Goal: Task Accomplishment & Management: Manage account settings

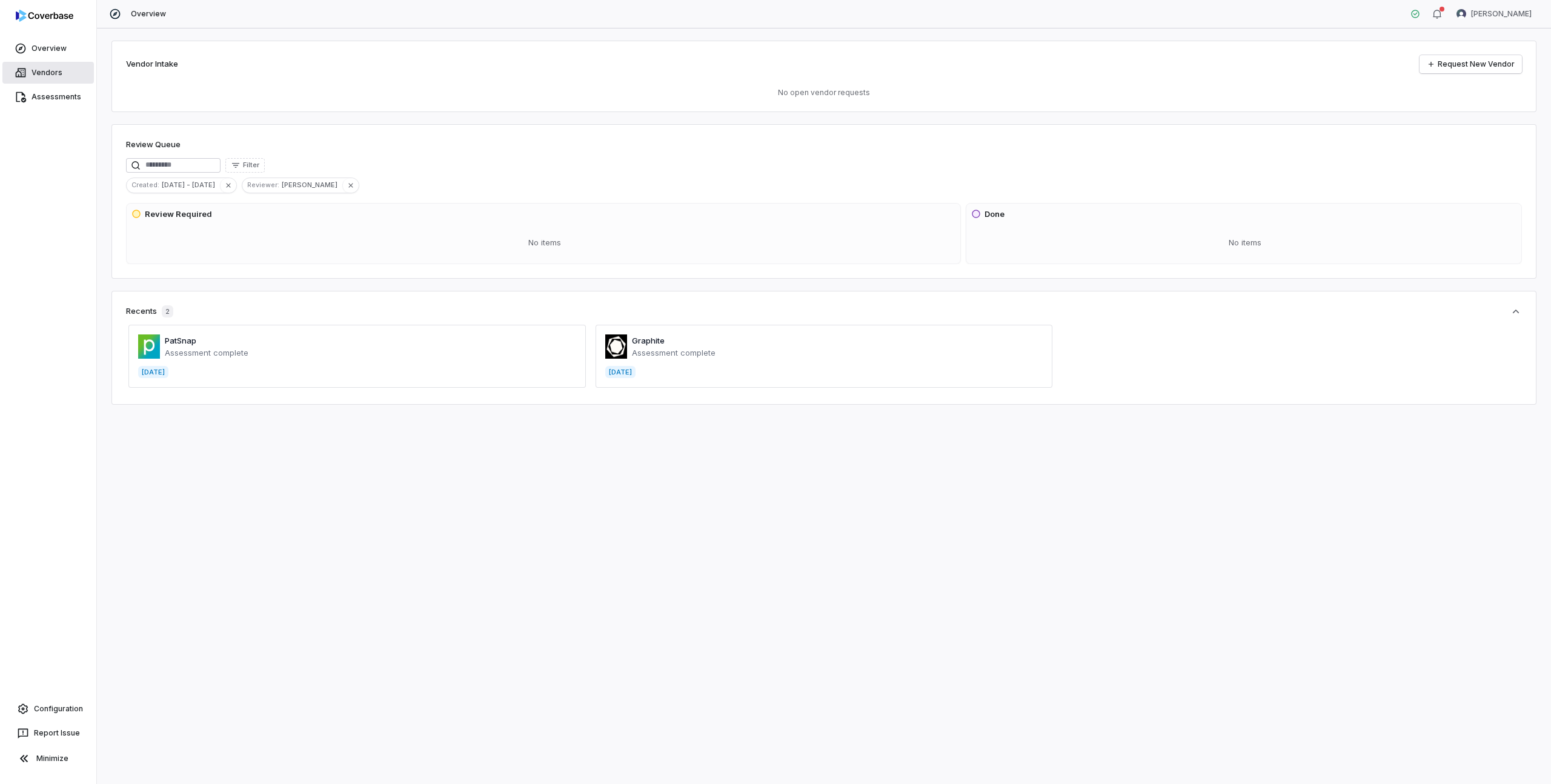
click at [51, 75] on link "Vendors" at bounding box center [48, 73] width 91 height 22
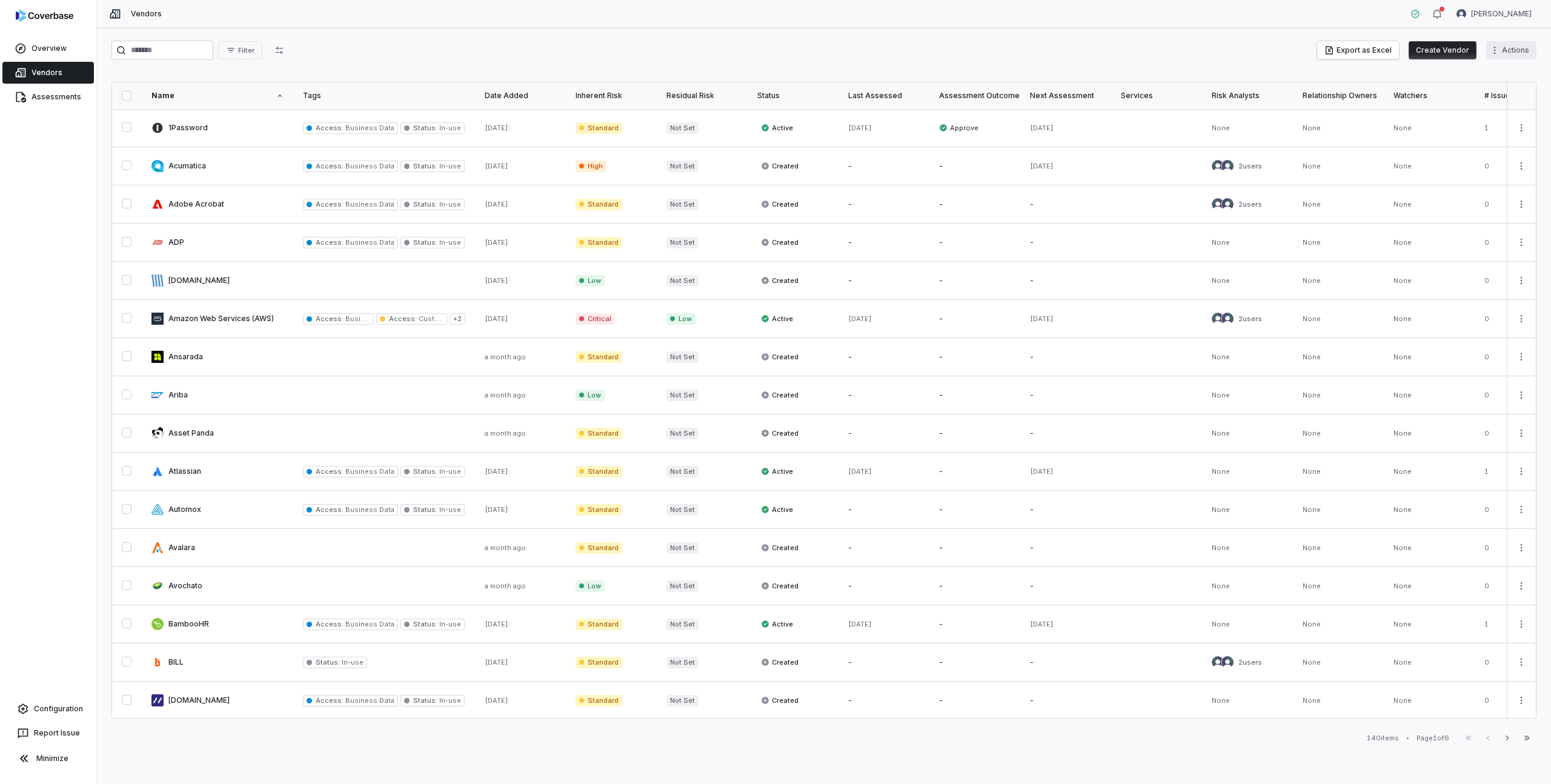
click at [1519, 46] on html "Overview Vendors Assessments Configuration Report Issue Minimize Vendors [PERSO…" at bounding box center [775, 392] width 1551 height 784
click at [54, 706] on link "Configuration" at bounding box center [48, 709] width 87 height 22
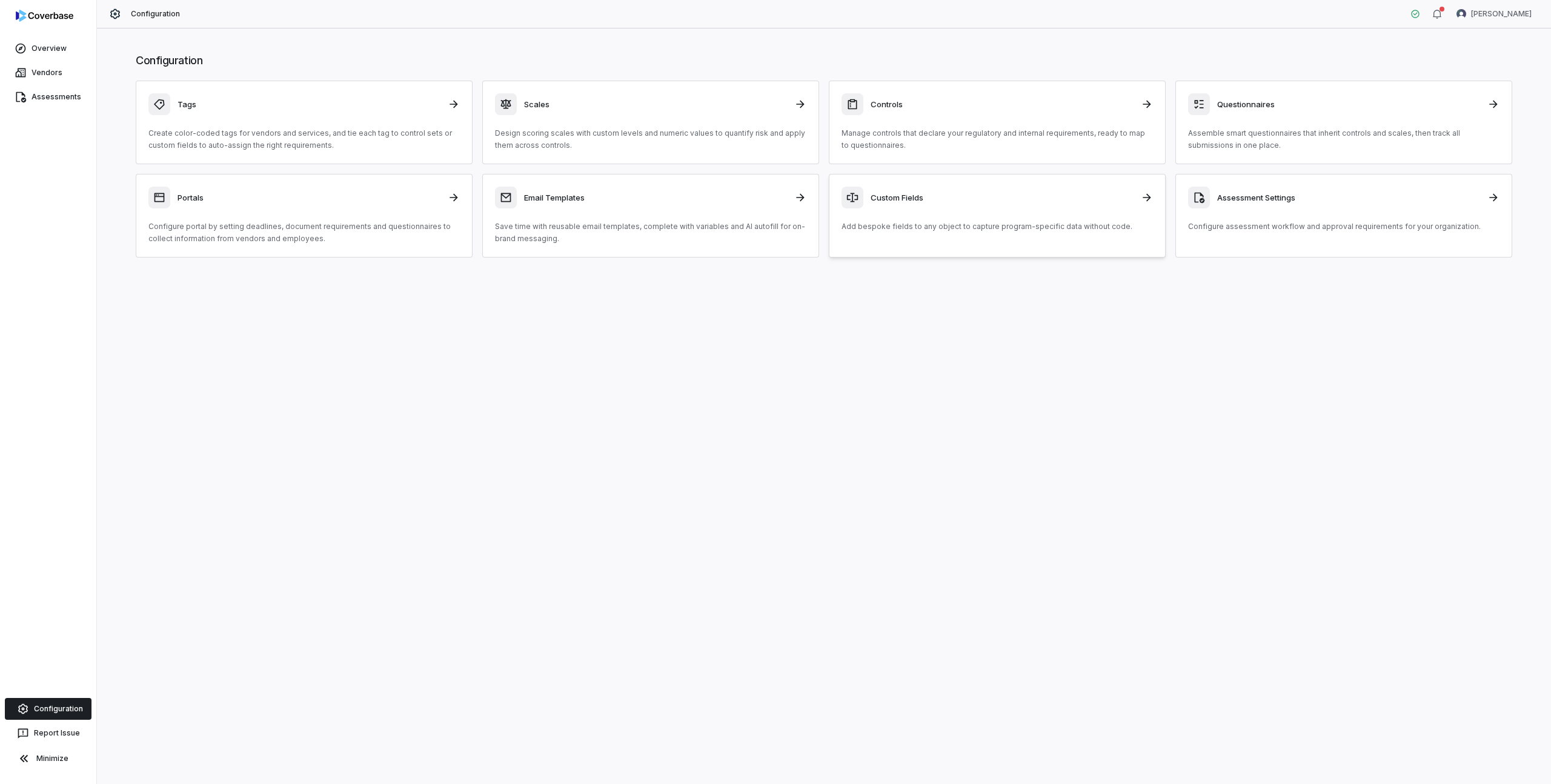
click at [891, 193] on h3 "Custom Fields" at bounding box center [1002, 198] width 263 height 11
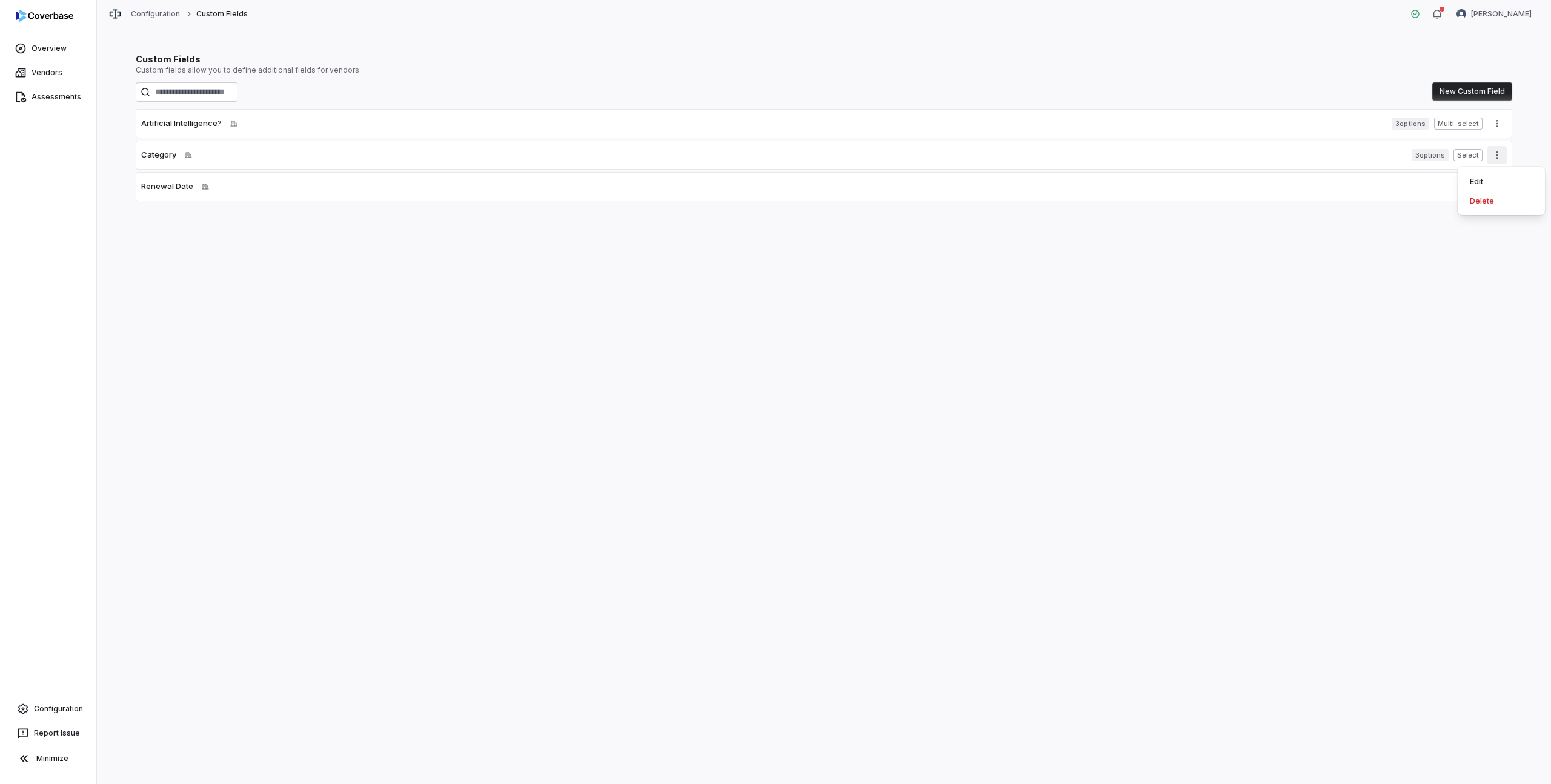
click at [1496, 156] on icon "More actions" at bounding box center [1497, 155] width 10 height 10
click at [1407, 156] on div "Category Applied to vendor" at bounding box center [774, 155] width 1266 height 12
click at [1425, 154] on span "3 options" at bounding box center [1430, 155] width 37 height 12
click at [1461, 156] on span "Select" at bounding box center [1468, 155] width 29 height 12
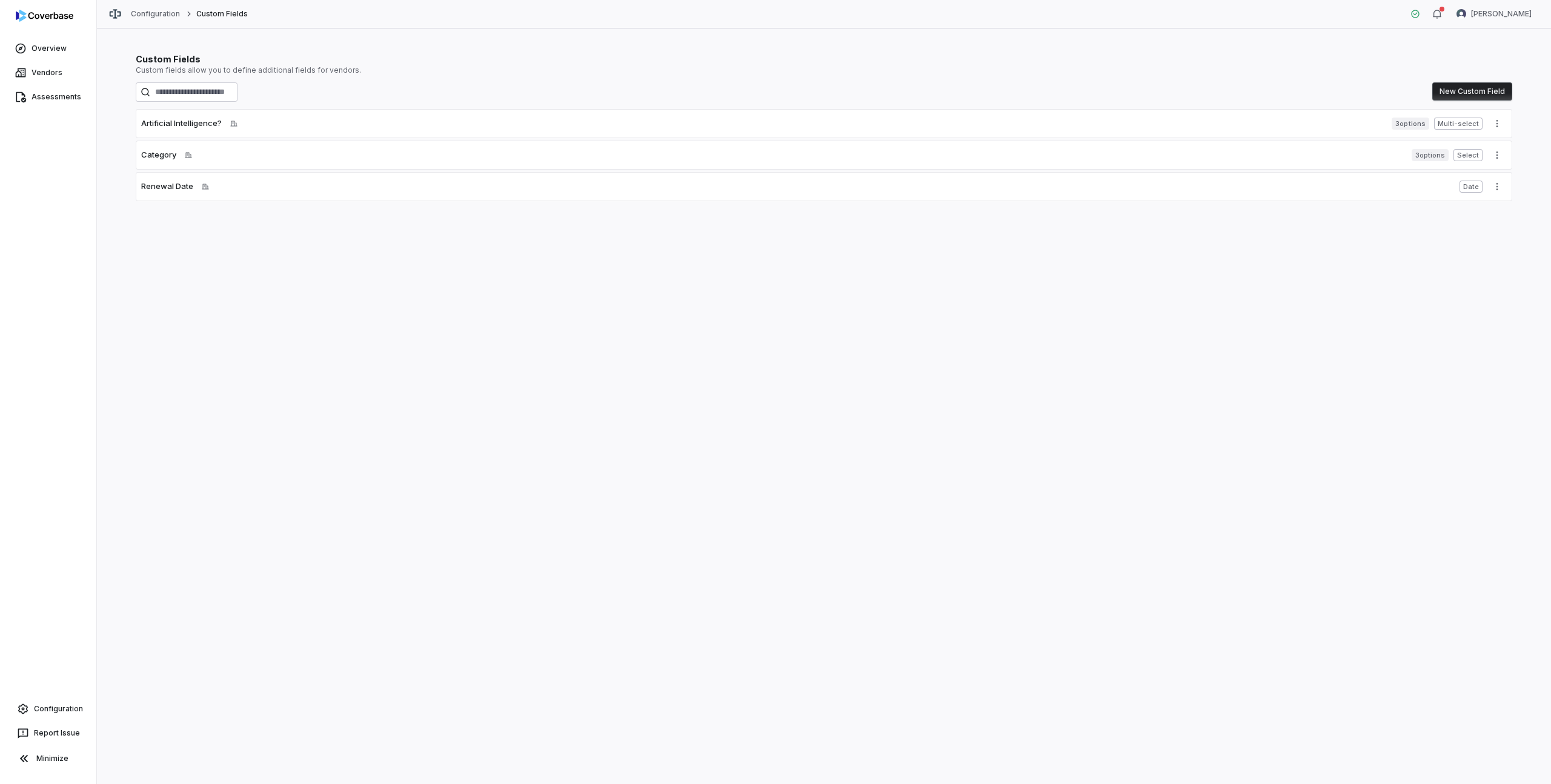
click at [1439, 156] on span "3 options" at bounding box center [1430, 155] width 37 height 12
click at [1382, 154] on div "Category Applied to vendor" at bounding box center [774, 155] width 1266 height 12
click at [52, 69] on link "Vendors" at bounding box center [48, 73] width 91 height 22
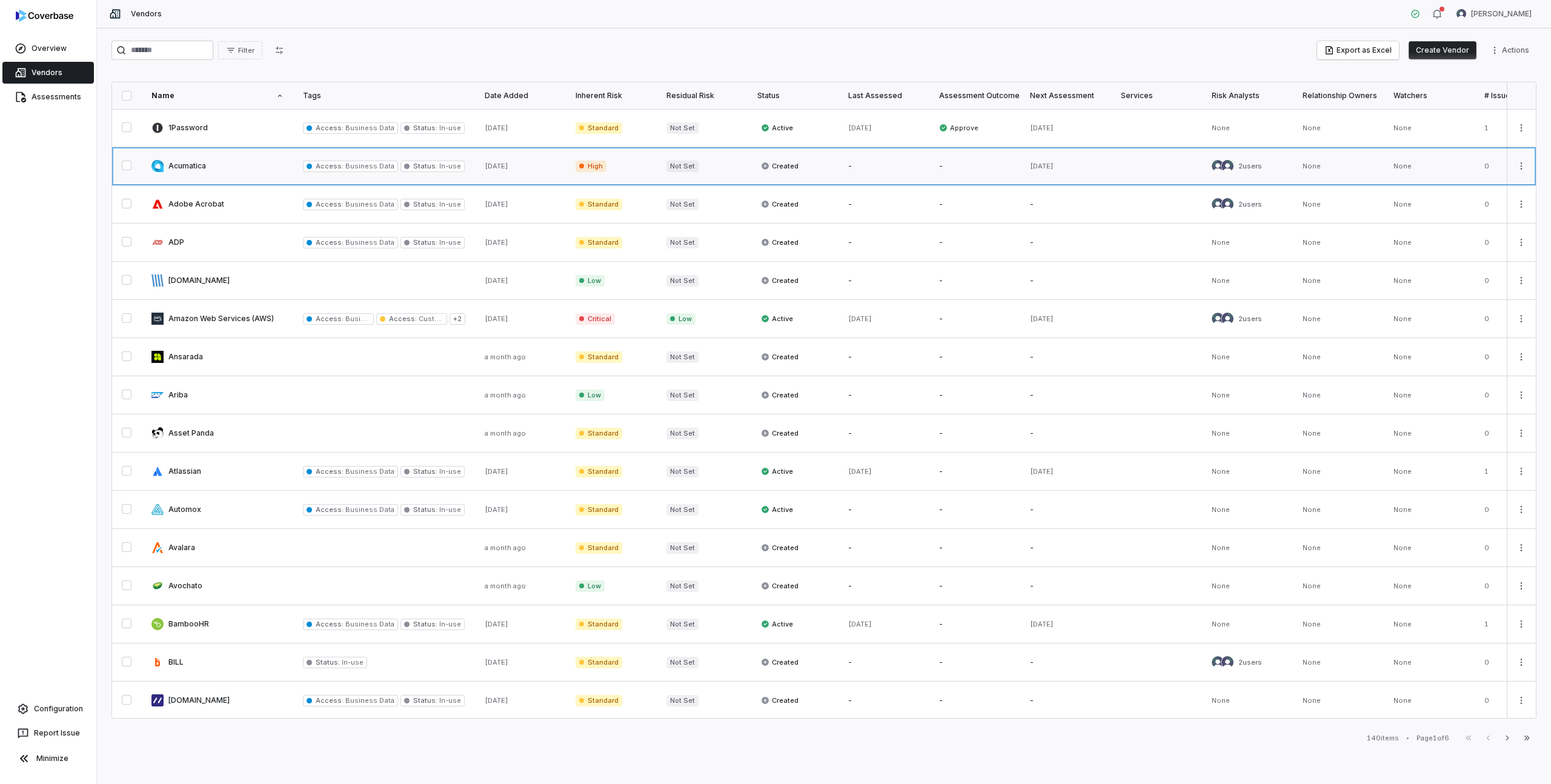
click at [184, 162] on link at bounding box center [217, 166] width 151 height 38
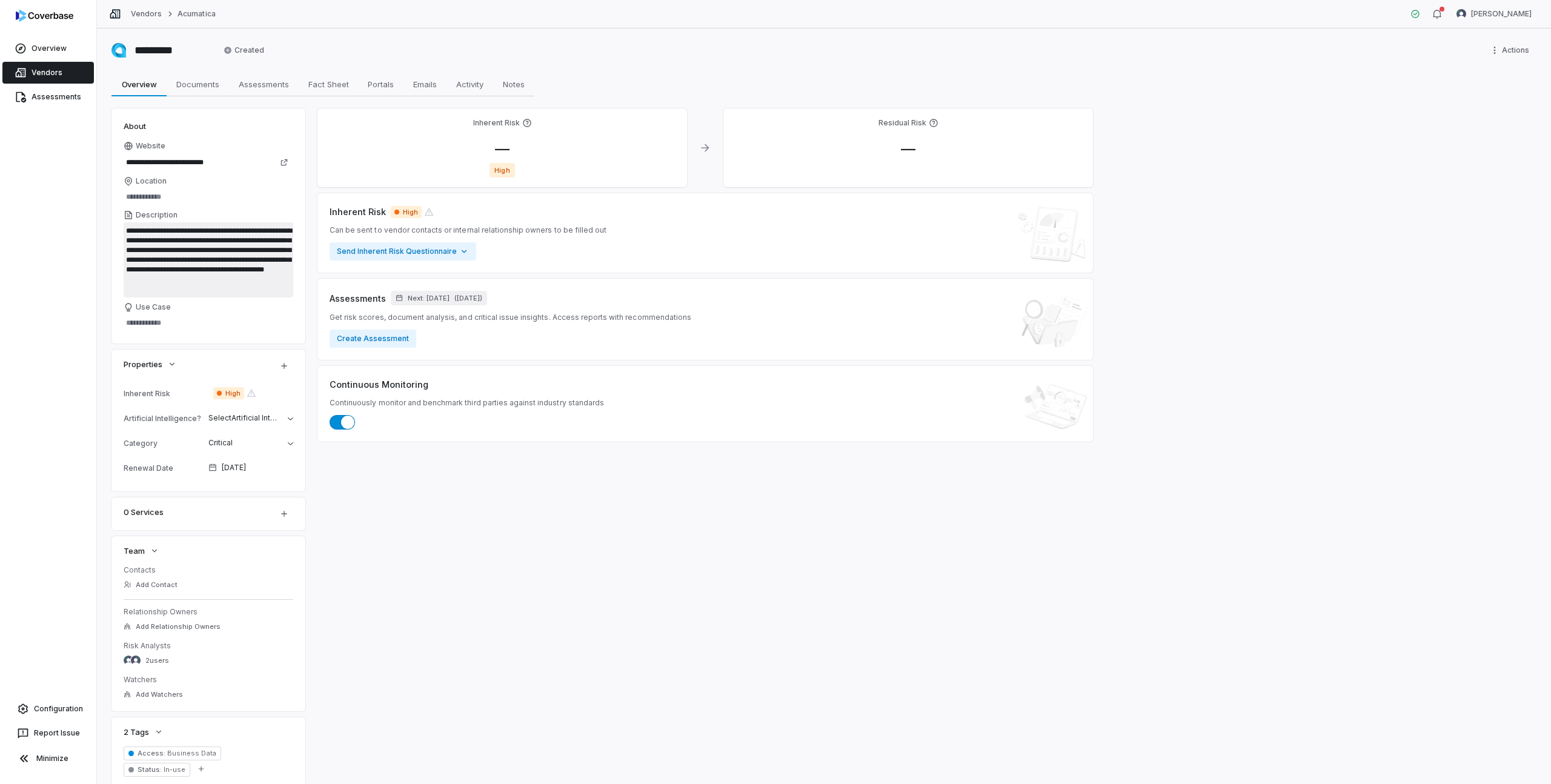
drag, startPoint x: 179, startPoint y: 227, endPoint x: 237, endPoint y: 286, distance: 82.7
click at [237, 286] on textarea "**********" at bounding box center [208, 260] width 170 height 75
click at [204, 77] on span "Documents" at bounding box center [198, 84] width 53 height 16
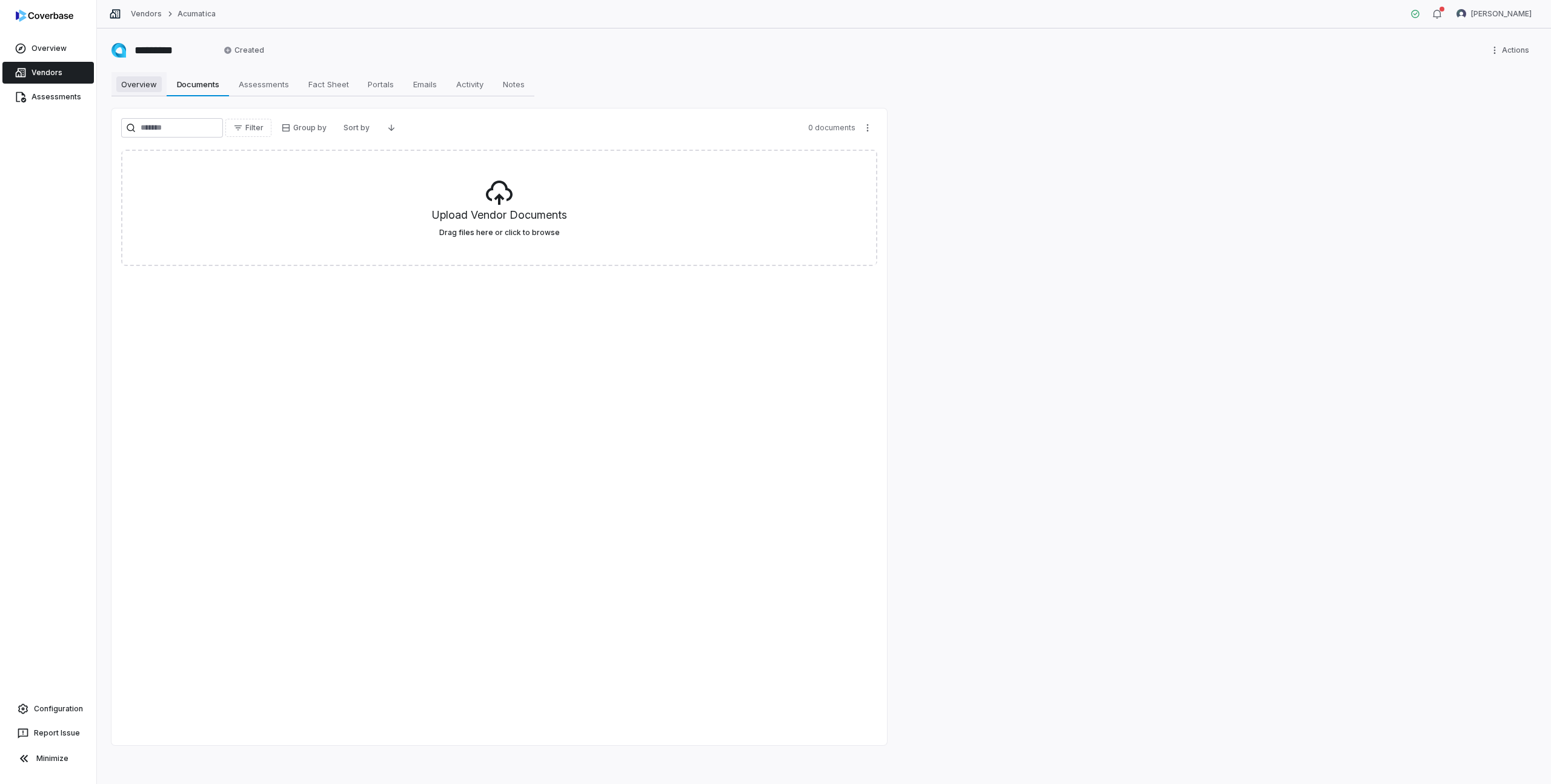
click at [144, 85] on span "Overview" at bounding box center [139, 84] width 46 height 16
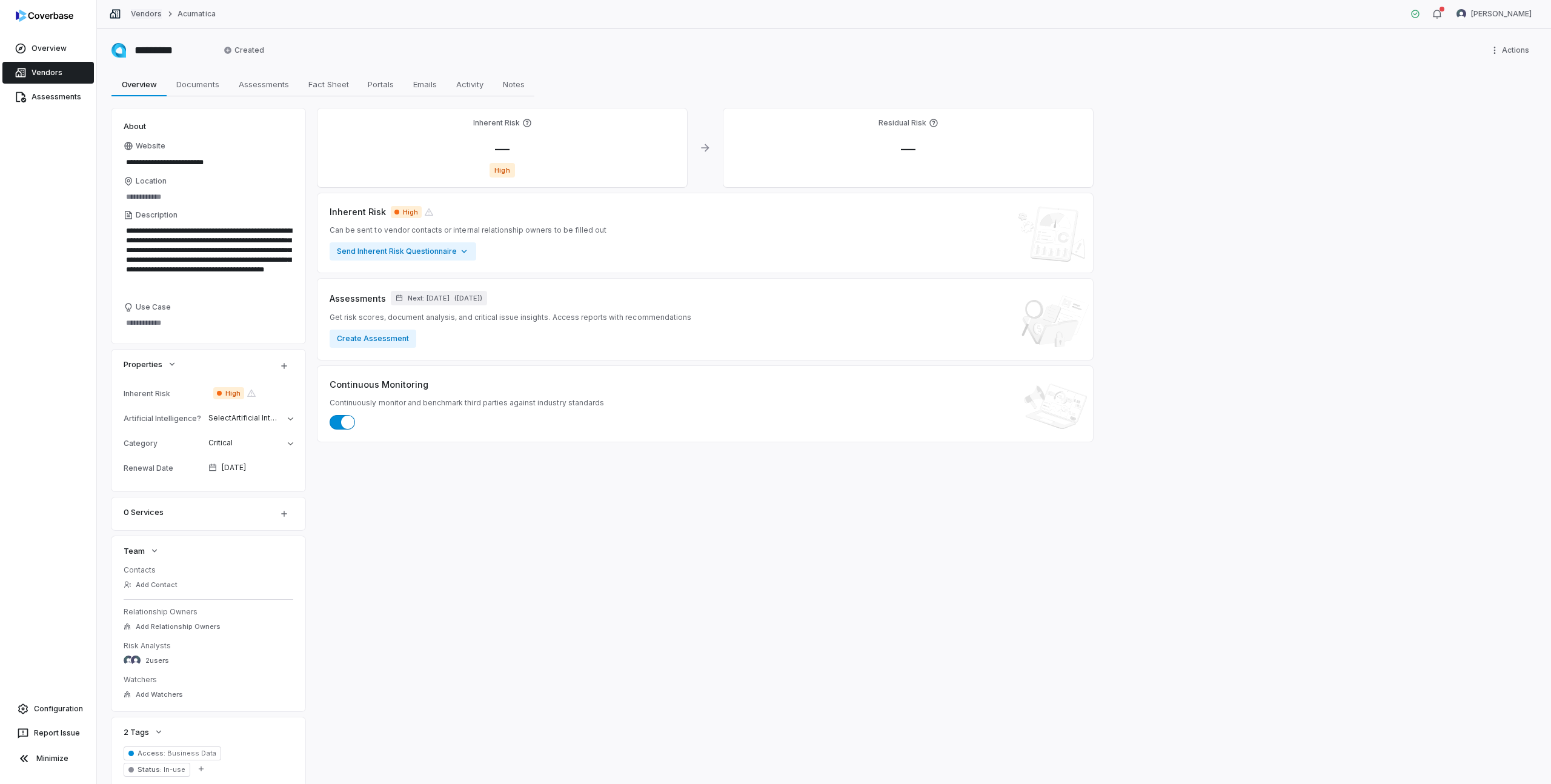
click at [139, 12] on link "Vendors" at bounding box center [146, 14] width 31 height 10
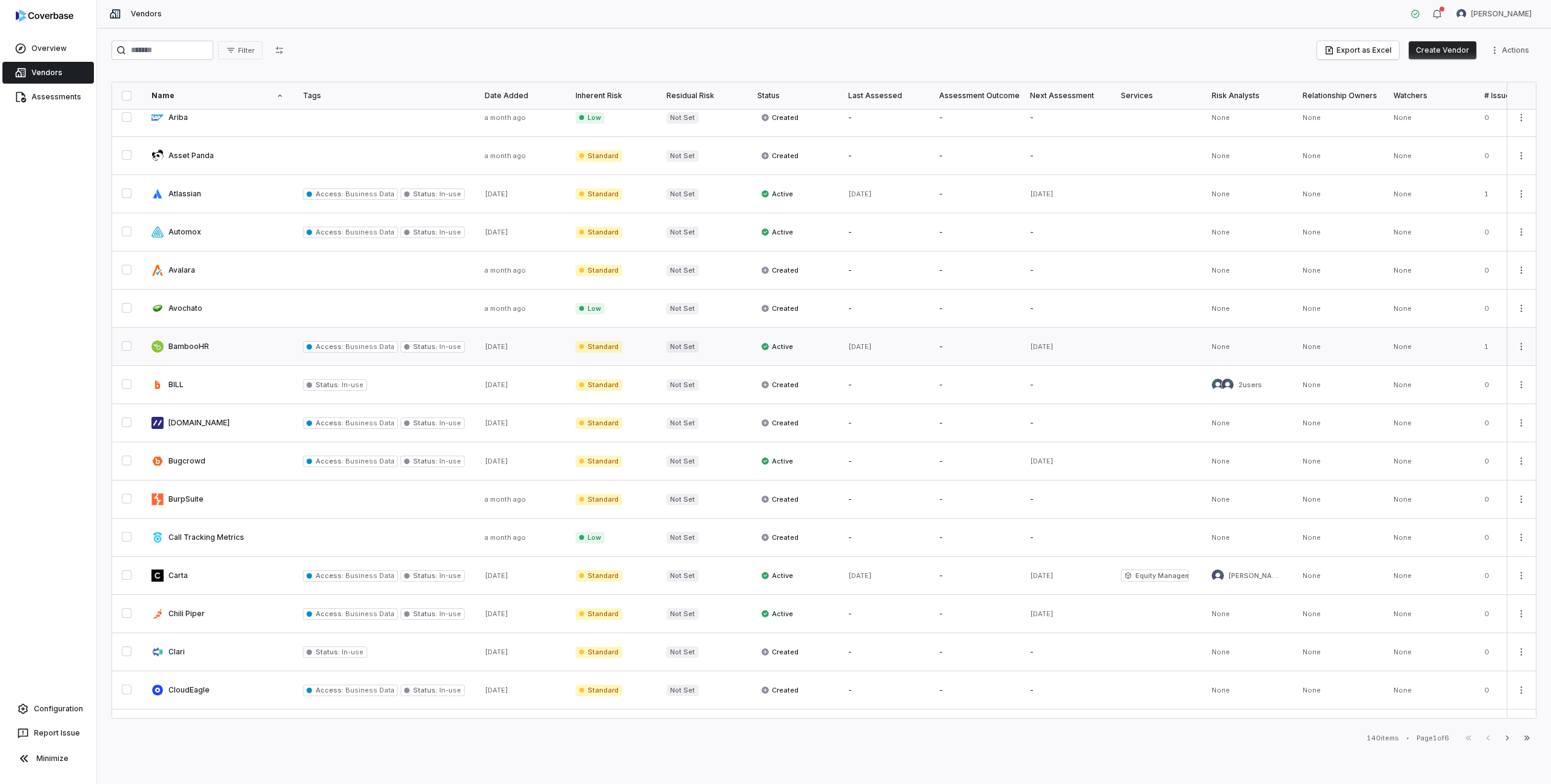
scroll to position [287, 0]
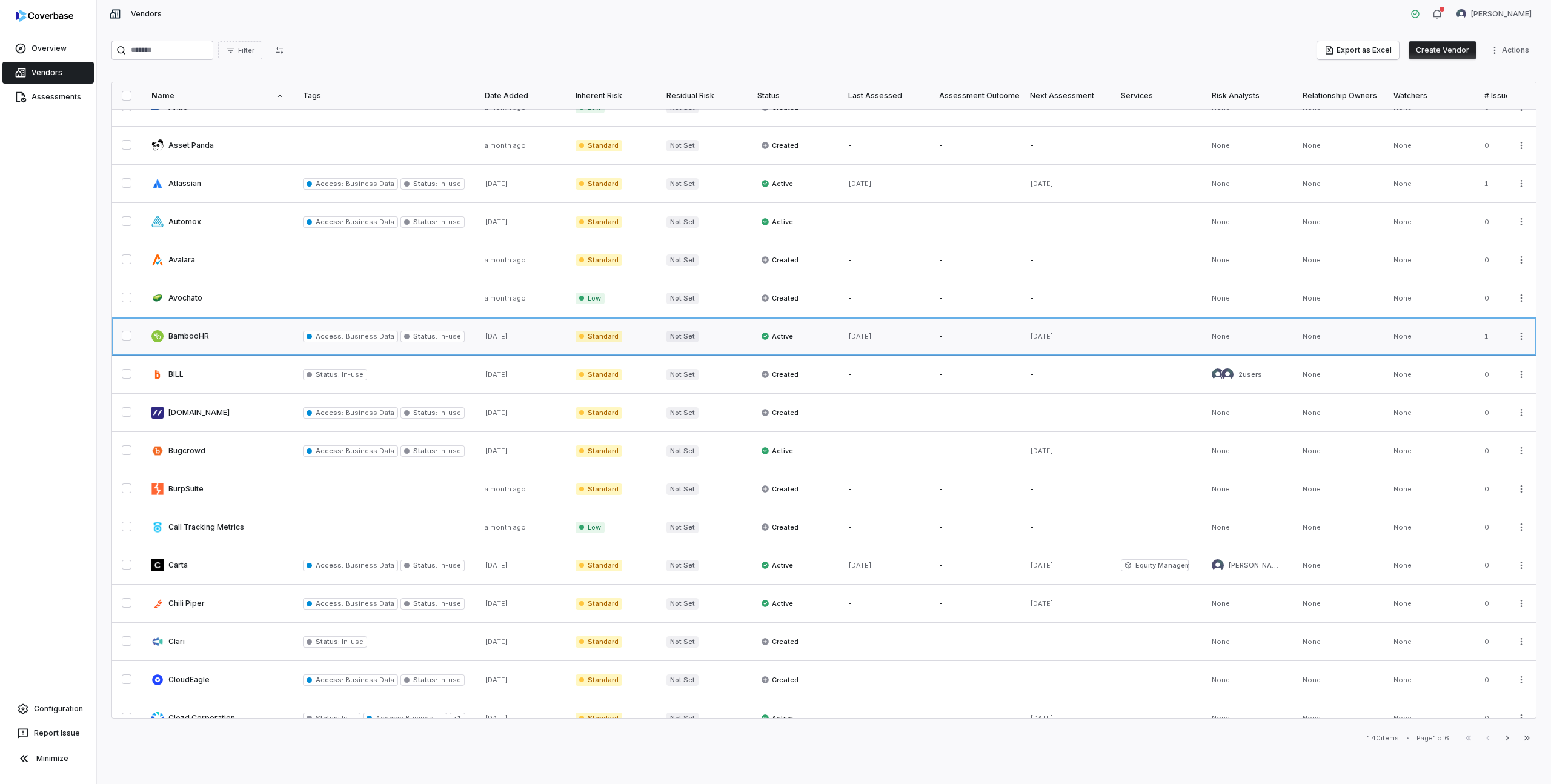
click at [192, 338] on link at bounding box center [217, 336] width 151 height 38
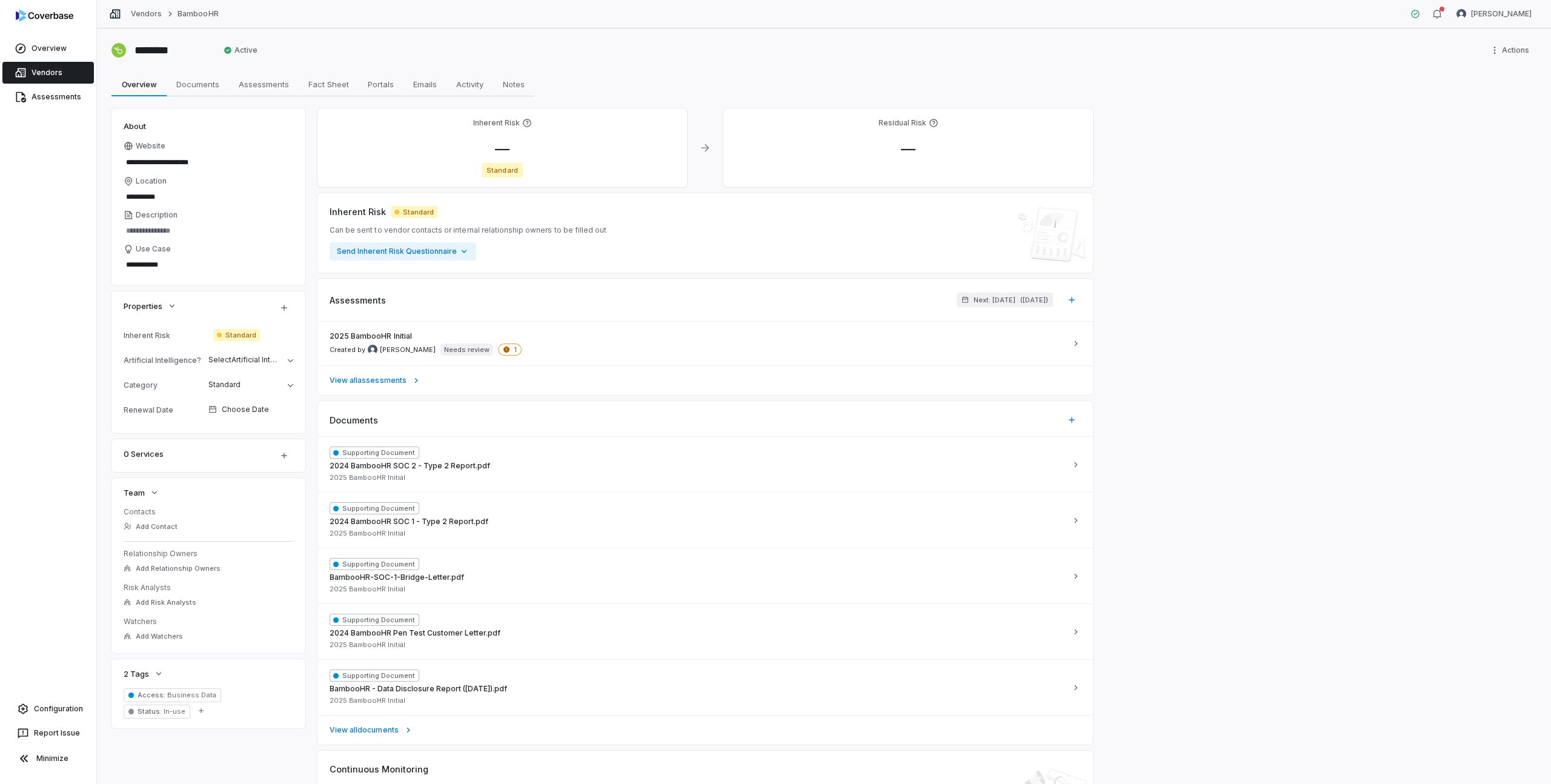
click at [158, 334] on div "Inherent Risk" at bounding box center [166, 335] width 85 height 9
click at [212, 77] on span "Documents" at bounding box center [198, 84] width 53 height 16
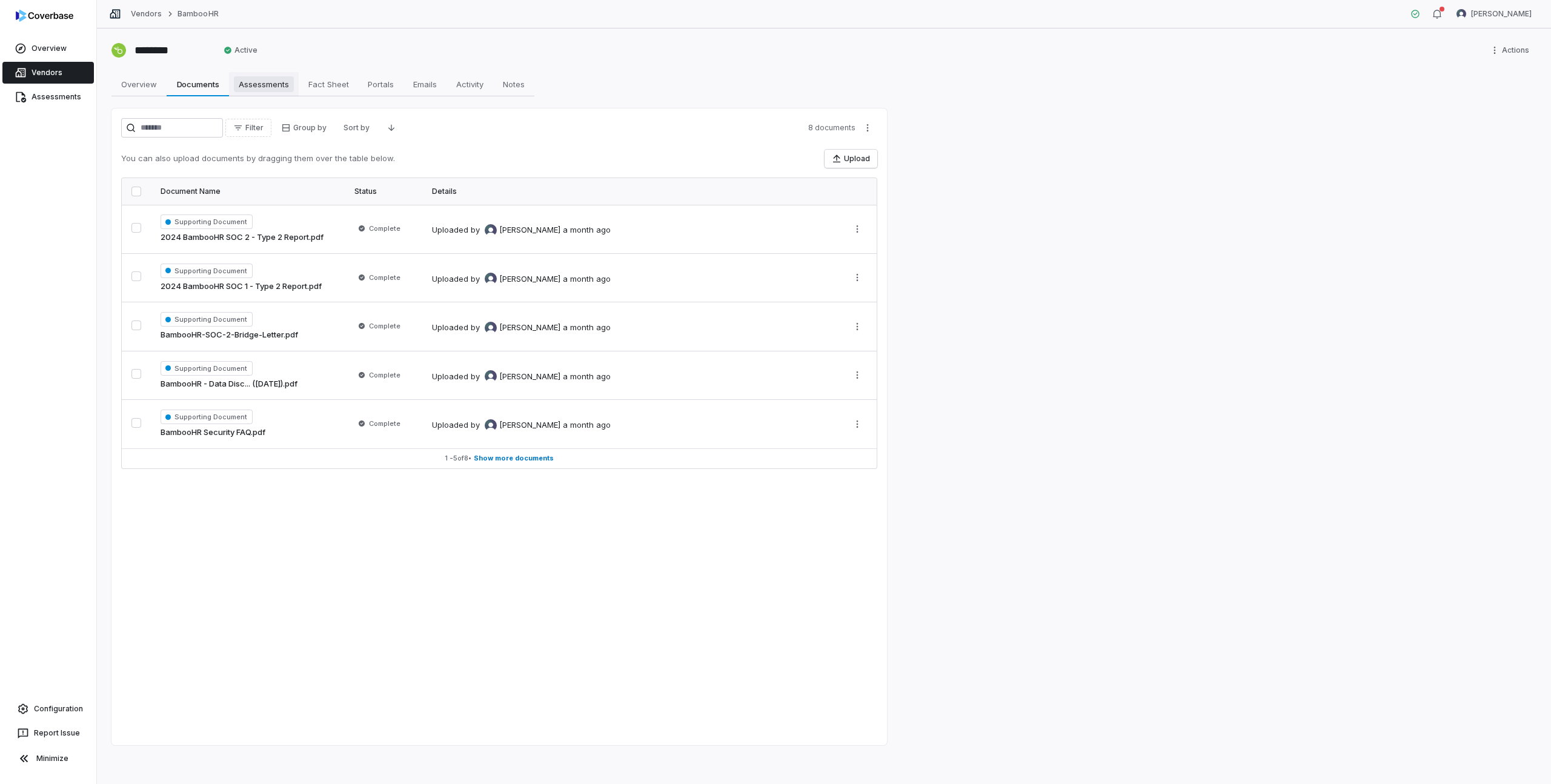
click at [264, 90] on span "Assessments" at bounding box center [264, 84] width 60 height 16
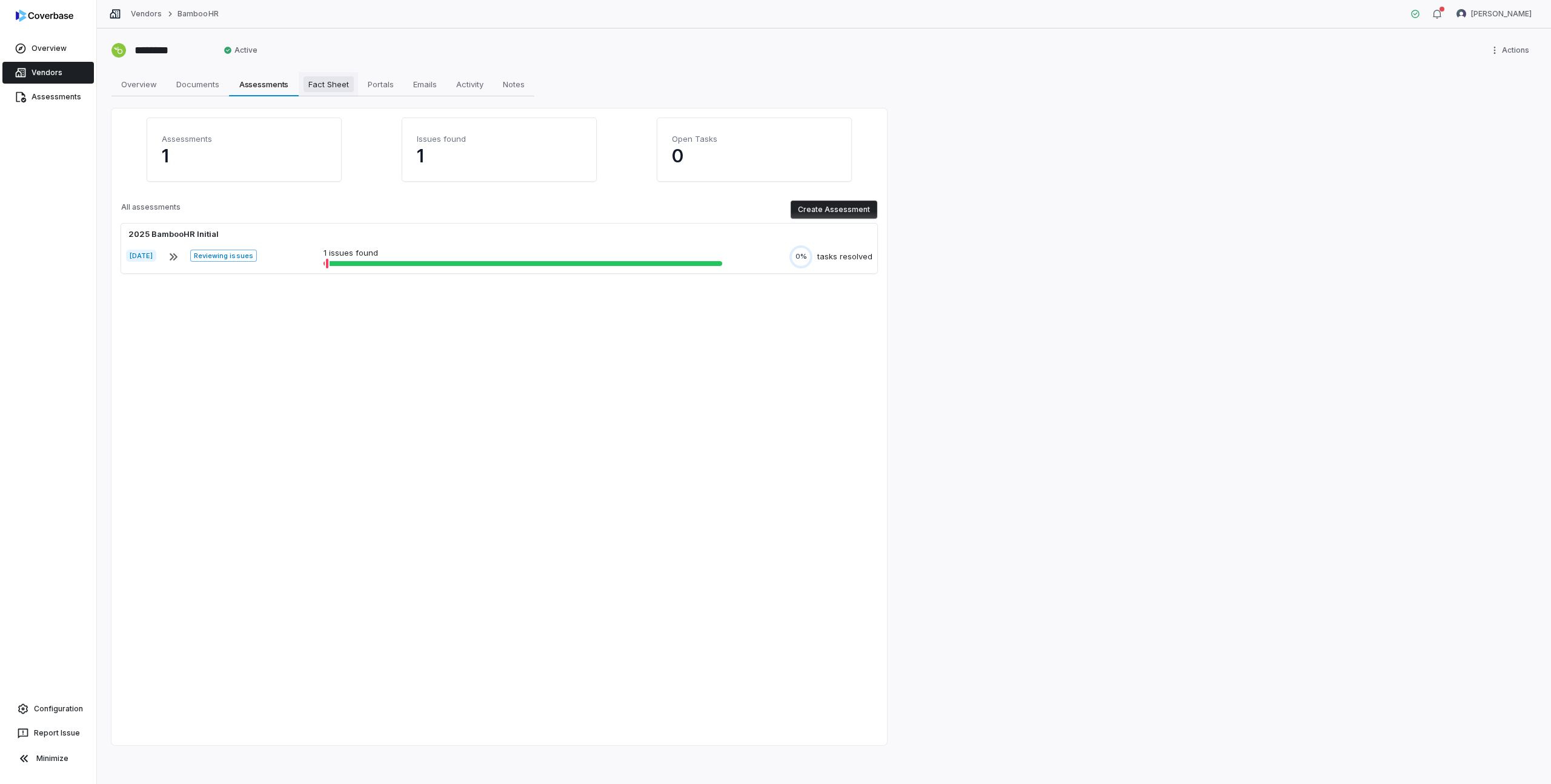
click at [323, 87] on span "Fact Sheet" at bounding box center [328, 84] width 50 height 16
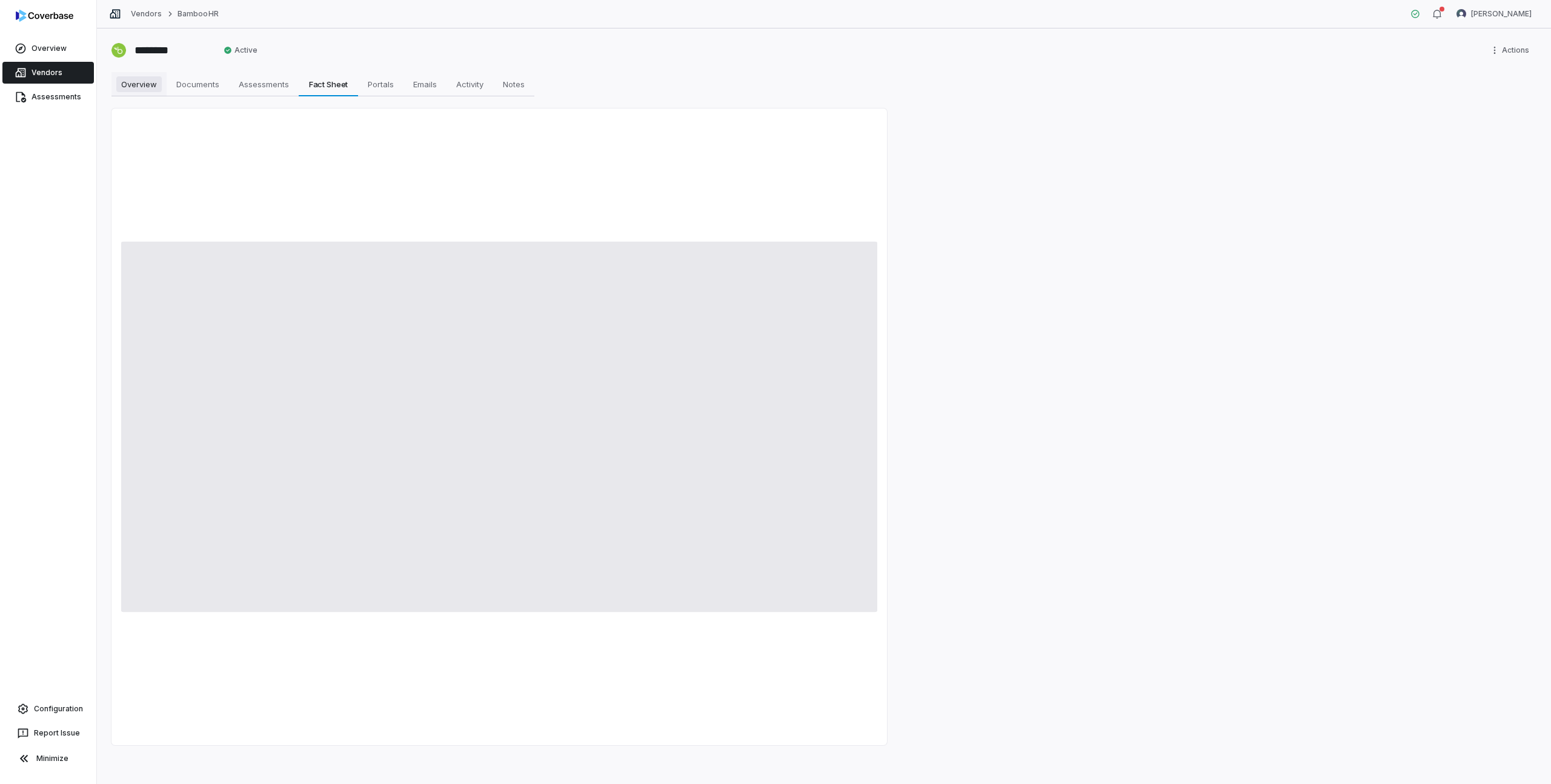
click at [139, 84] on span "Overview" at bounding box center [139, 84] width 46 height 16
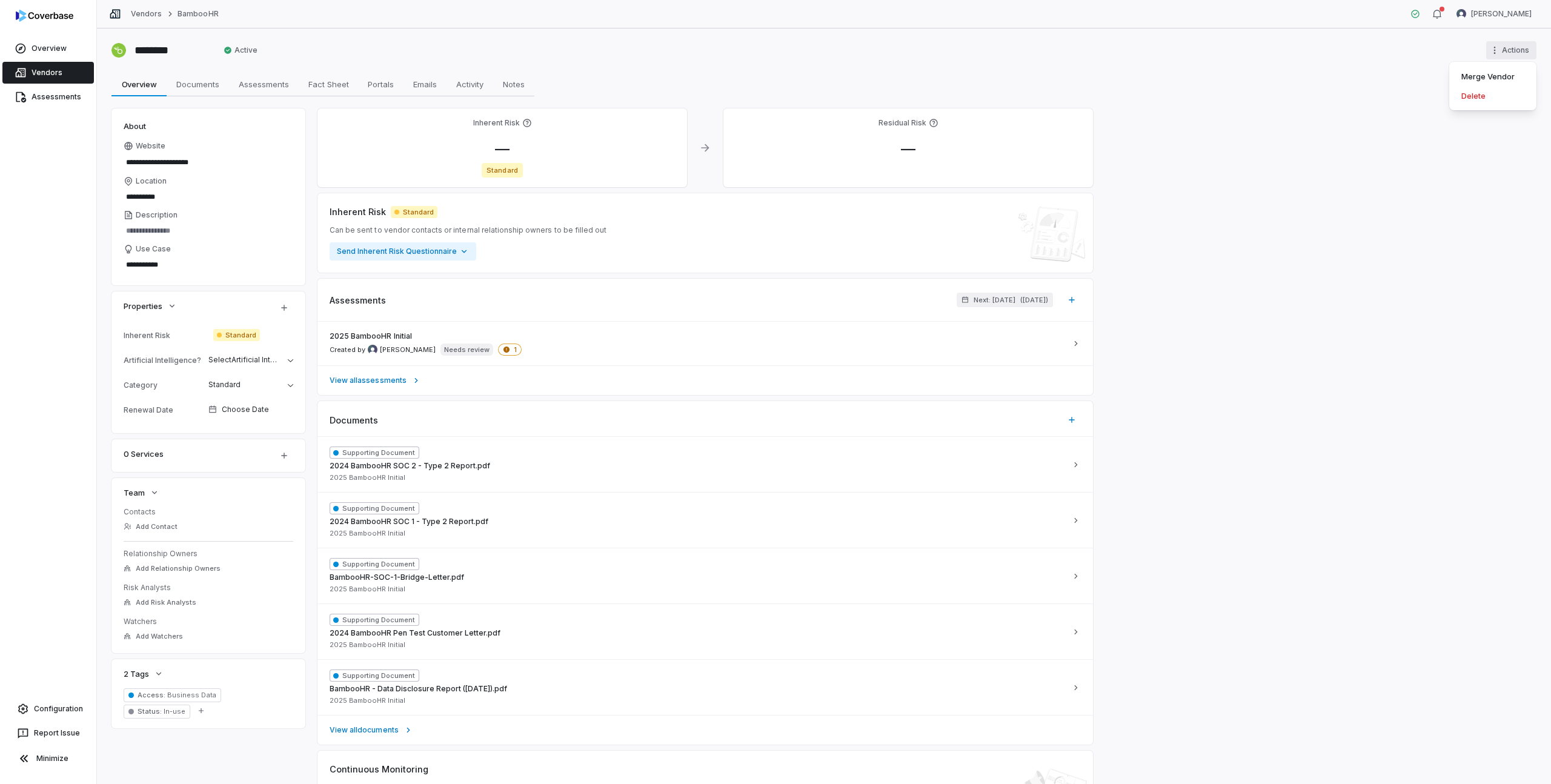
click at [1524, 50] on html "**********" at bounding box center [775, 392] width 1551 height 784
click at [1269, 77] on html "**********" at bounding box center [775, 392] width 1551 height 784
click at [46, 70] on link "Vendors" at bounding box center [48, 73] width 91 height 22
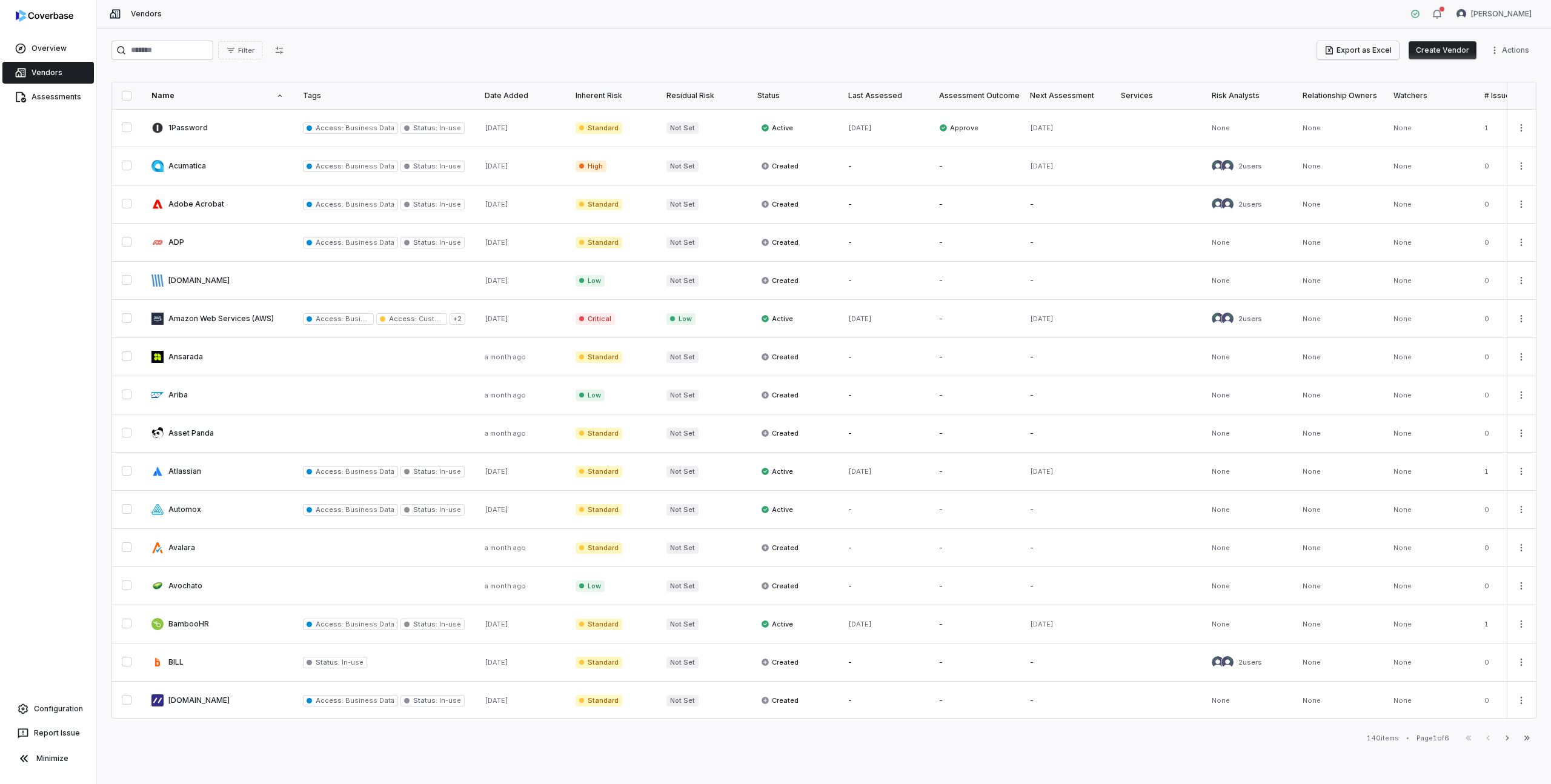
click at [1361, 52] on button "Export as Excel" at bounding box center [1358, 50] width 82 height 18
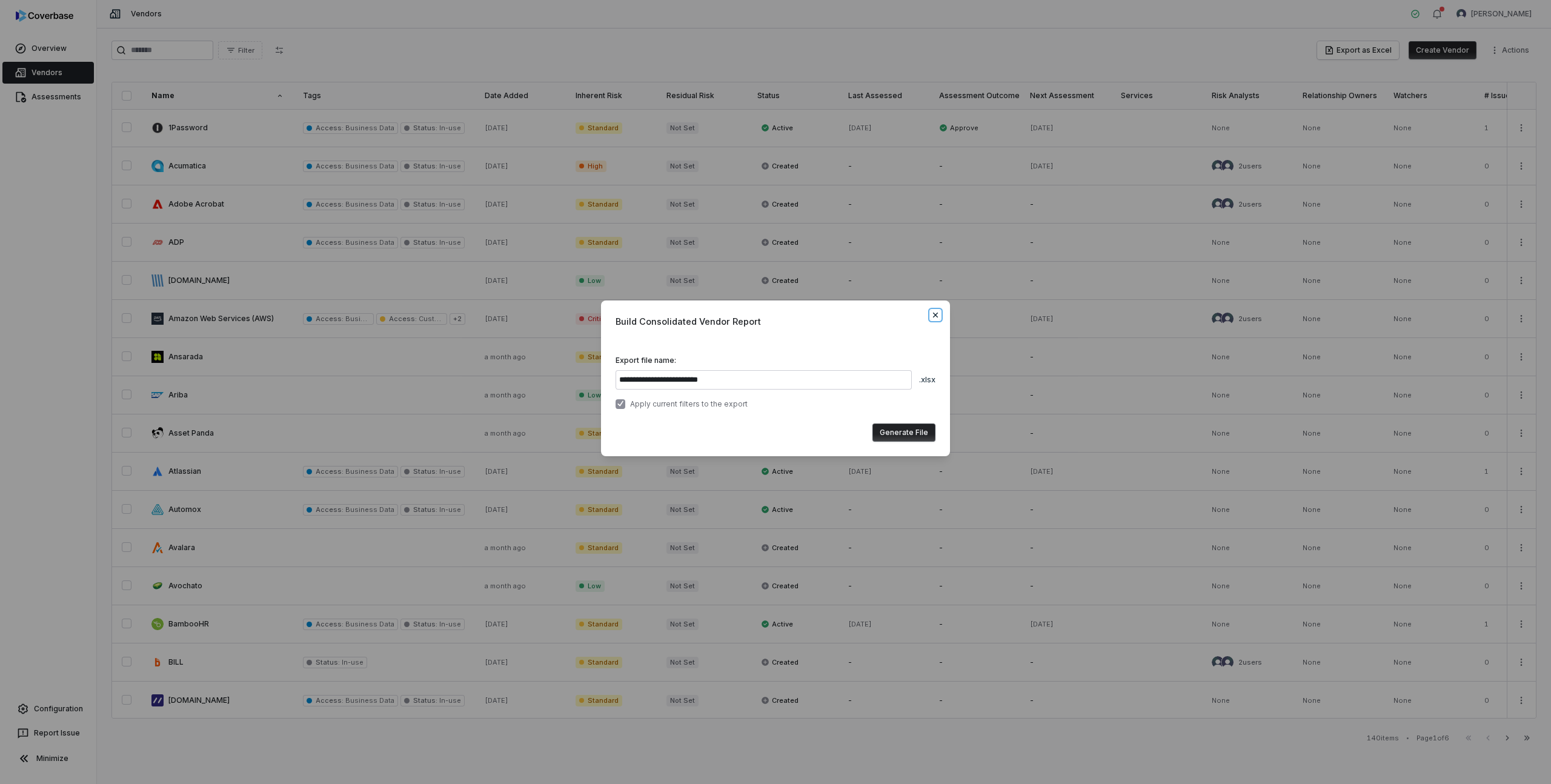
click at [939, 315] on icon "button" at bounding box center [936, 315] width 10 height 10
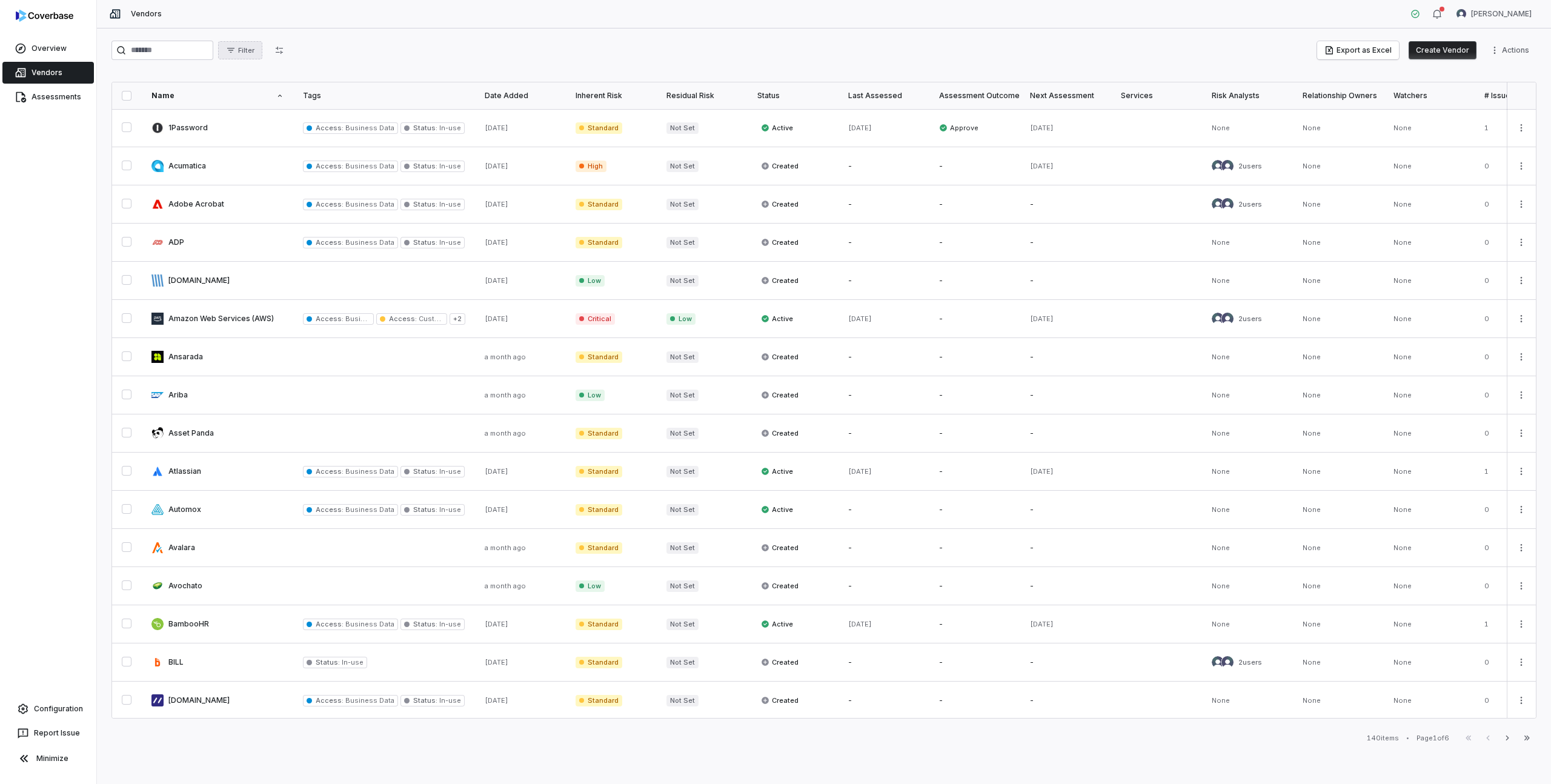
click at [255, 49] on span "Filter" at bounding box center [246, 50] width 16 height 9
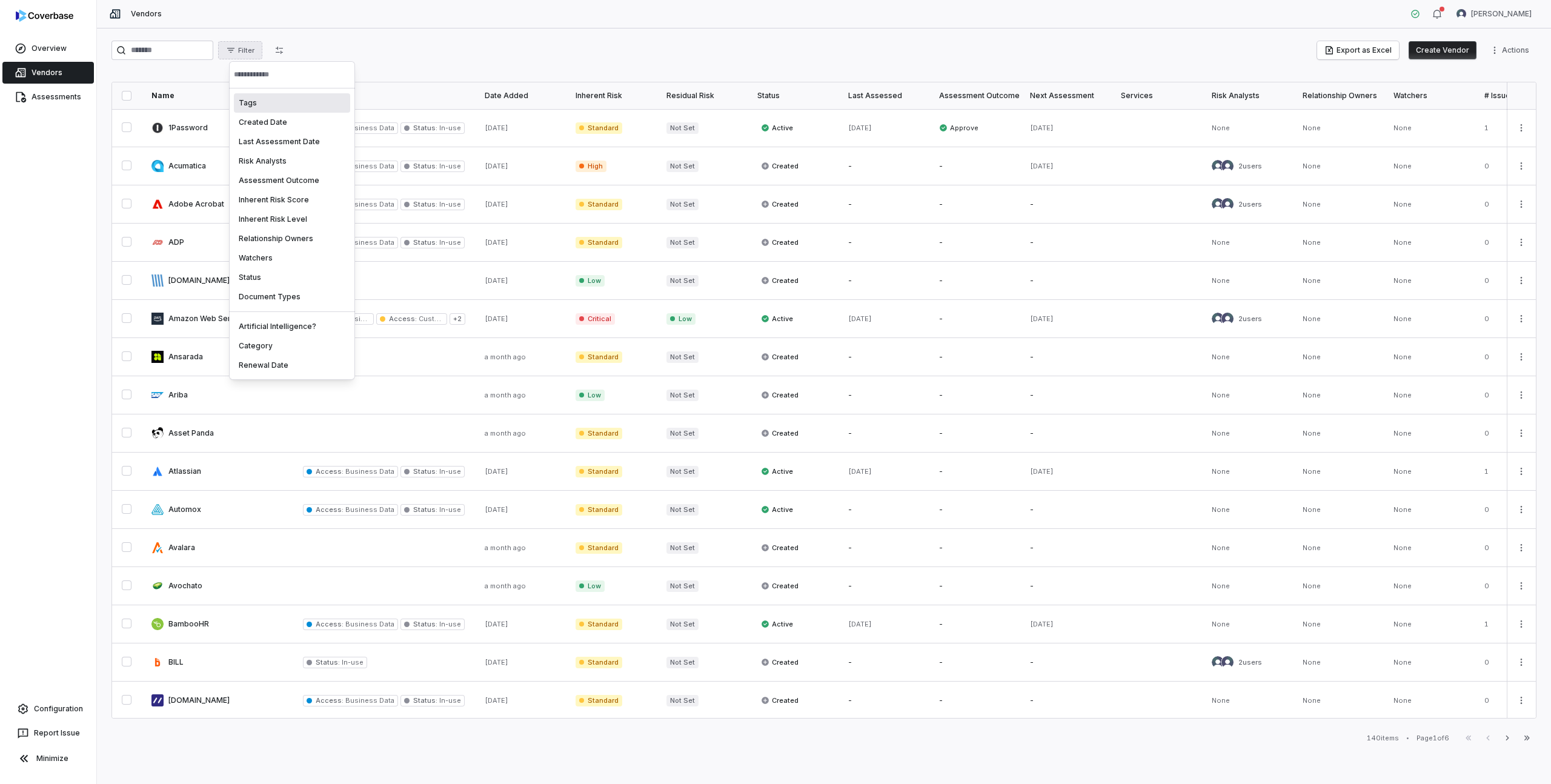
click at [267, 102] on div "Tags" at bounding box center [292, 103] width 116 height 19
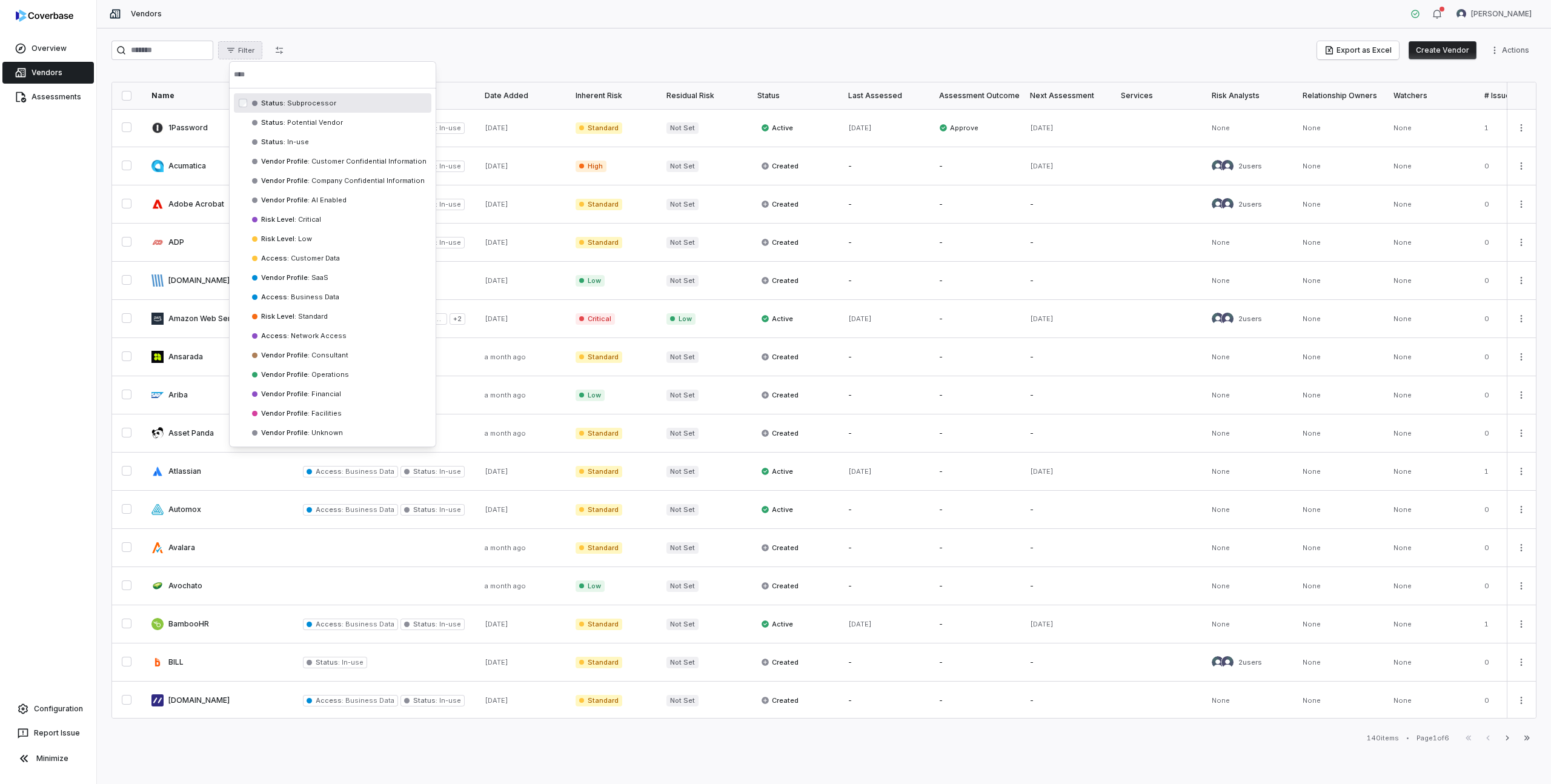
click at [316, 45] on html "Overview Vendors Assessments Configuration Report Issue Minimize Vendors [PERSO…" at bounding box center [775, 392] width 1551 height 784
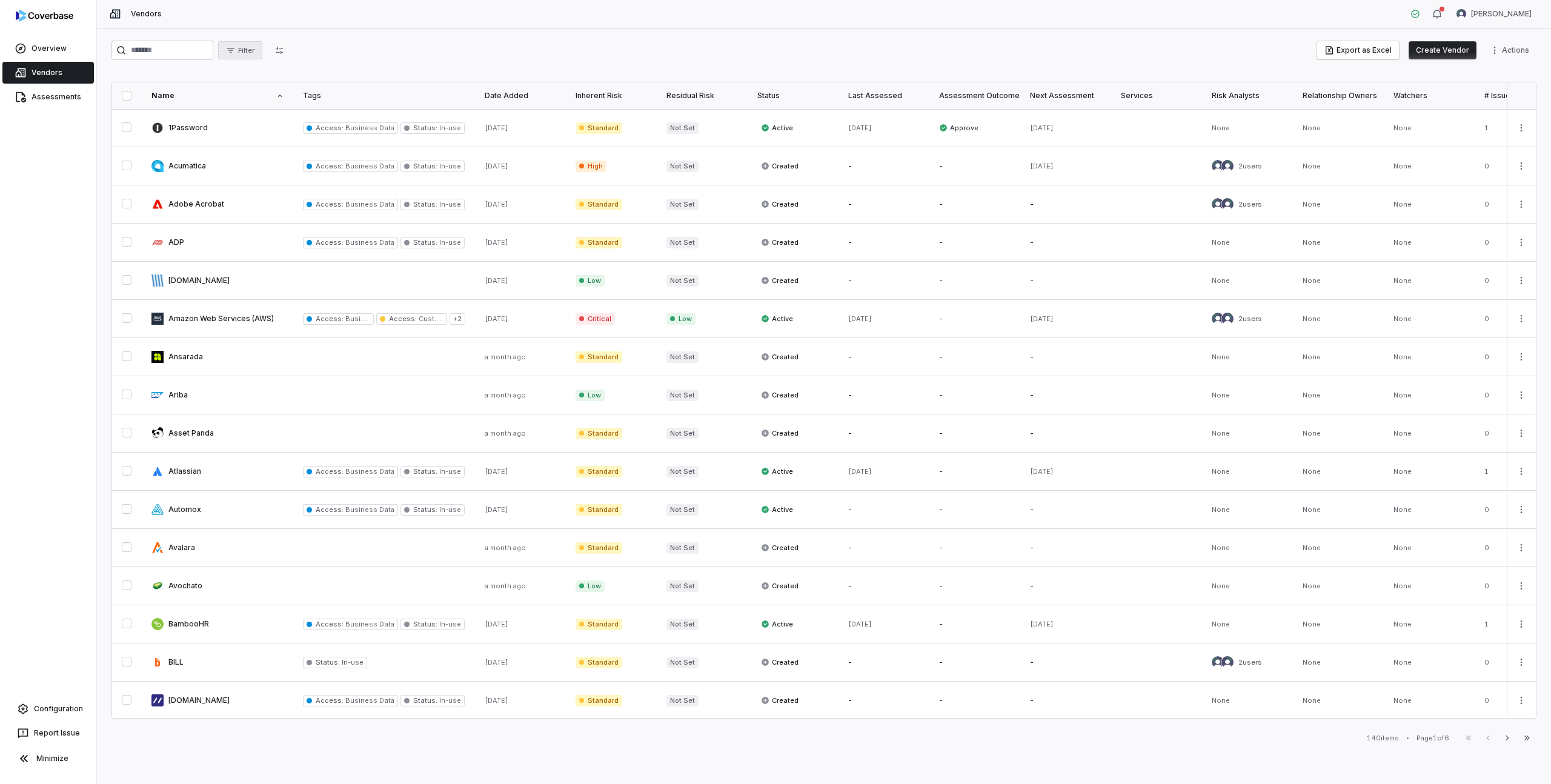
click at [255, 46] on span "Filter" at bounding box center [246, 50] width 16 height 9
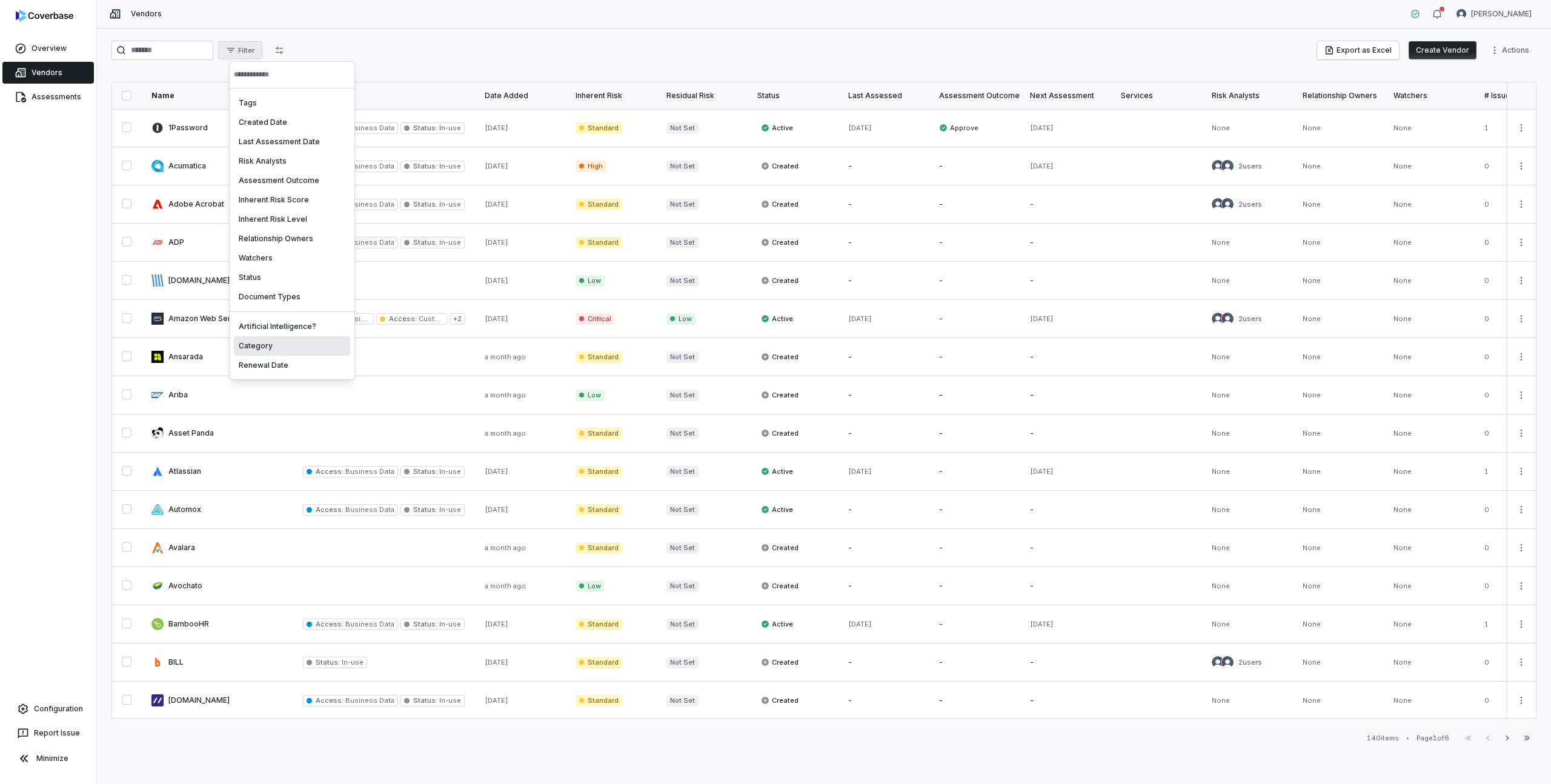
click at [272, 349] on div "Category" at bounding box center [292, 346] width 116 height 19
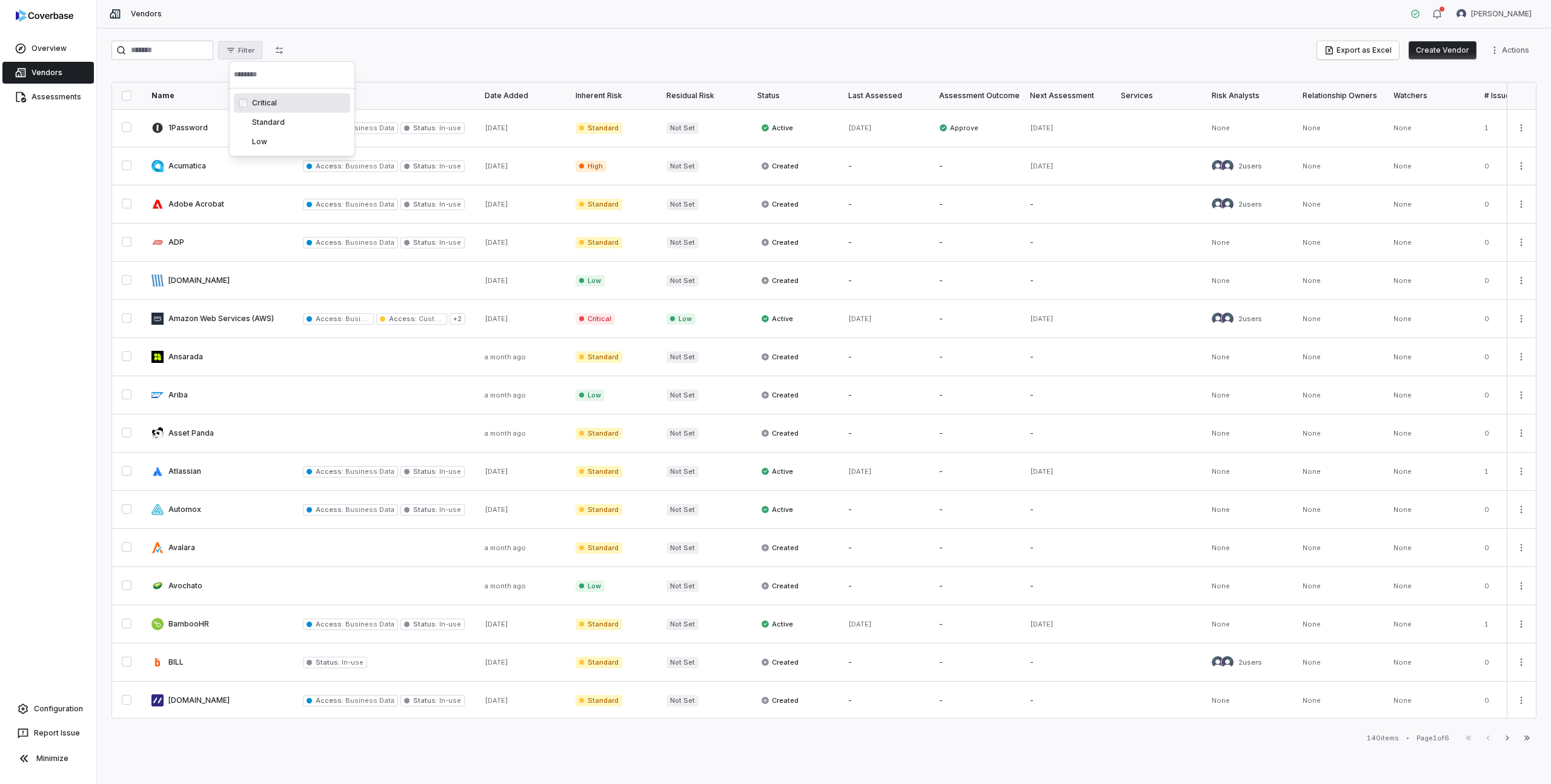
click at [271, 104] on div "Critical" at bounding box center [292, 103] width 116 height 19
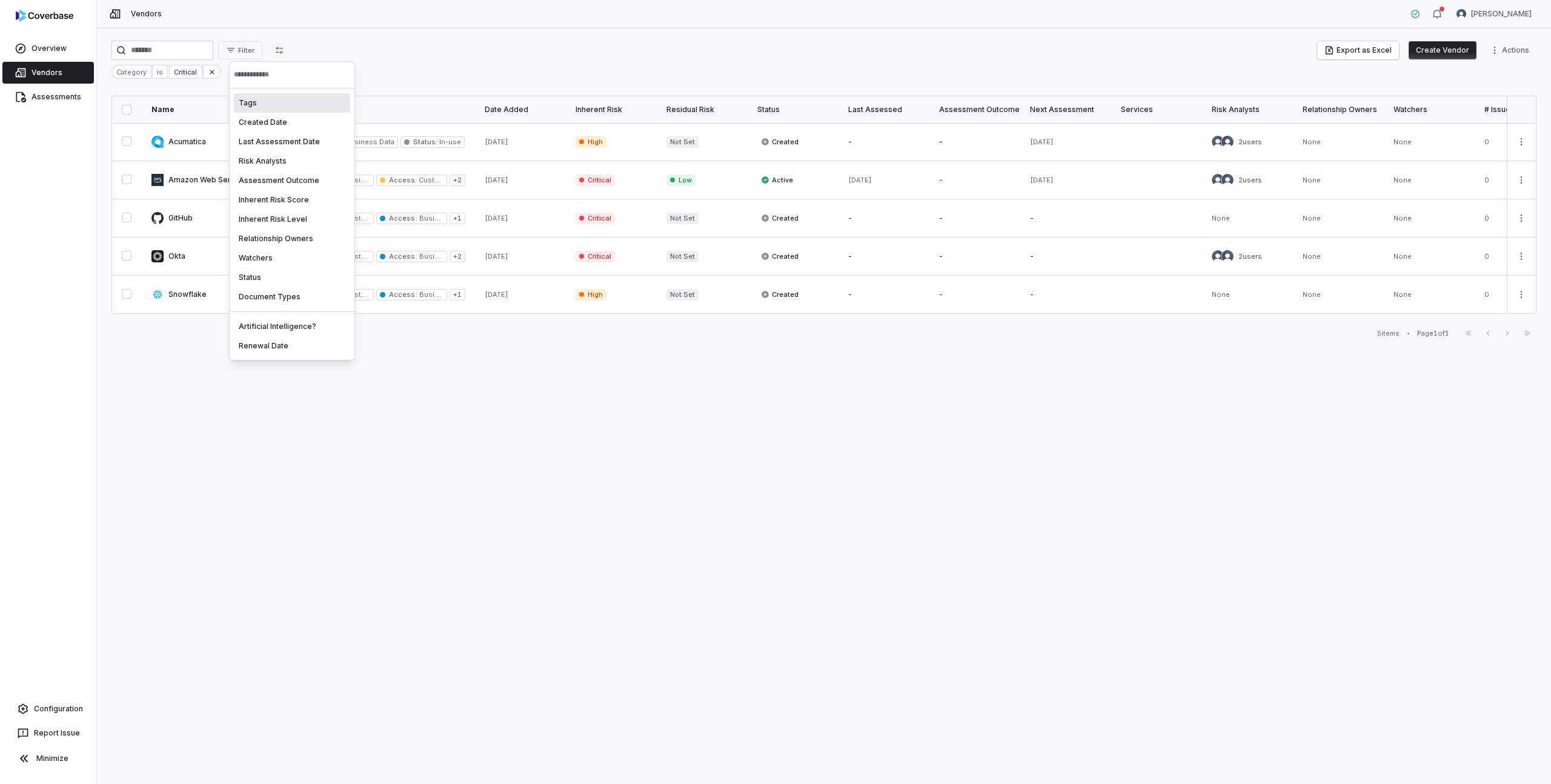
click at [425, 62] on html "Overview Vendors Assessments Configuration Report Issue Minimize Vendors [PERSO…" at bounding box center [775, 392] width 1551 height 784
click at [1441, 15] on icon "button" at bounding box center [1437, 14] width 8 height 9
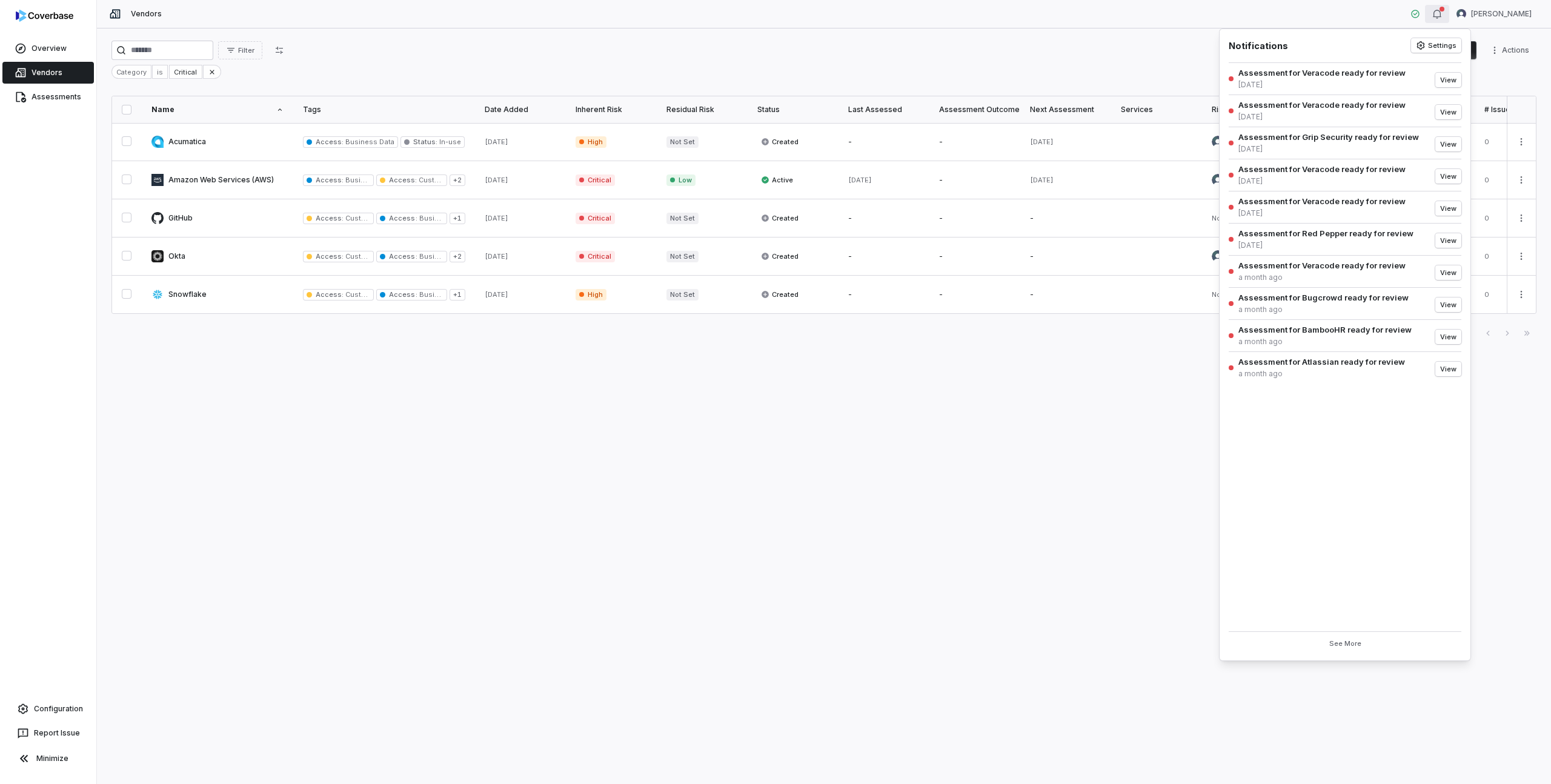
click at [1441, 15] on icon "button" at bounding box center [1437, 14] width 8 height 9
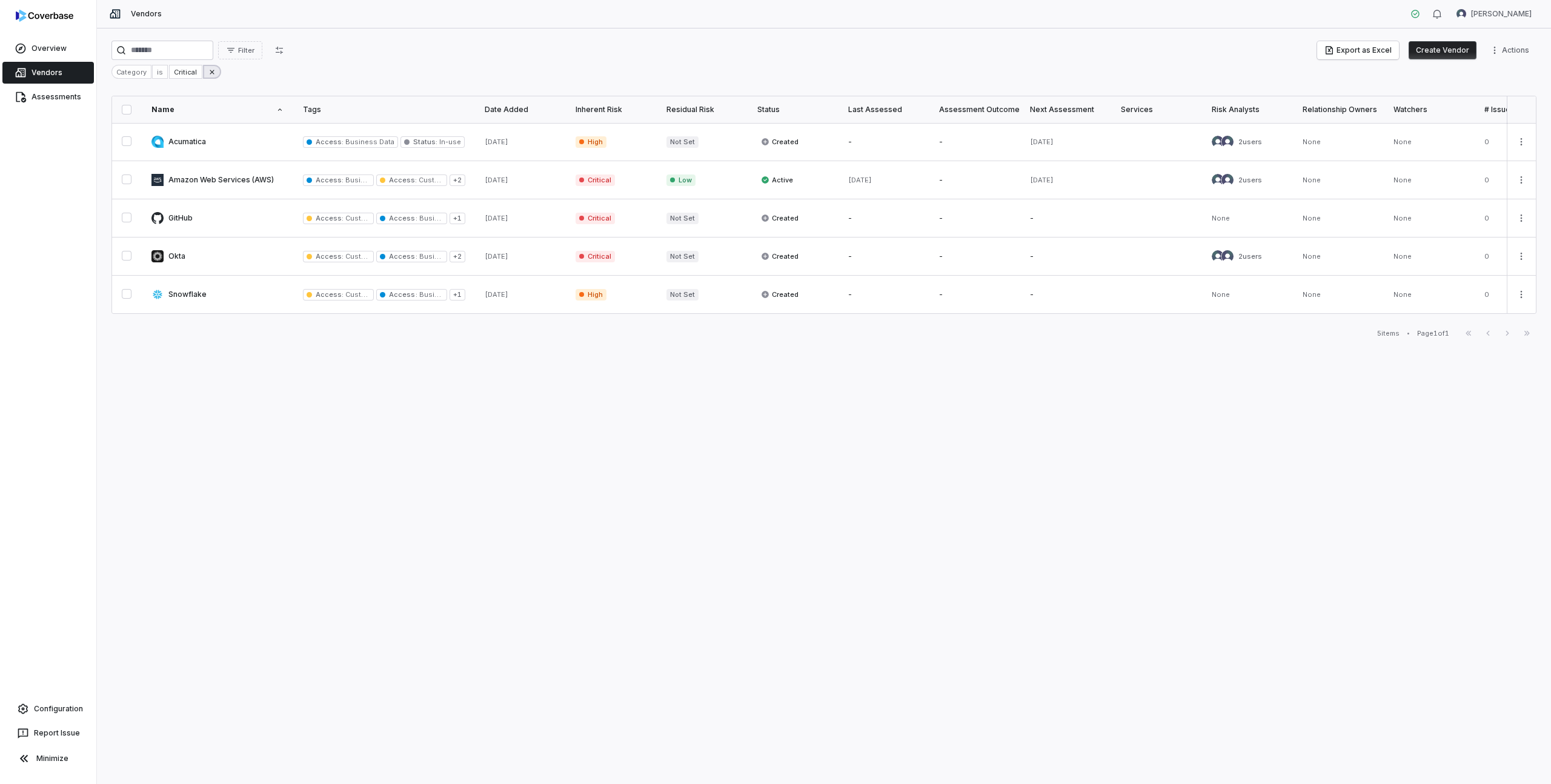
click at [214, 74] on button at bounding box center [212, 72] width 18 height 14
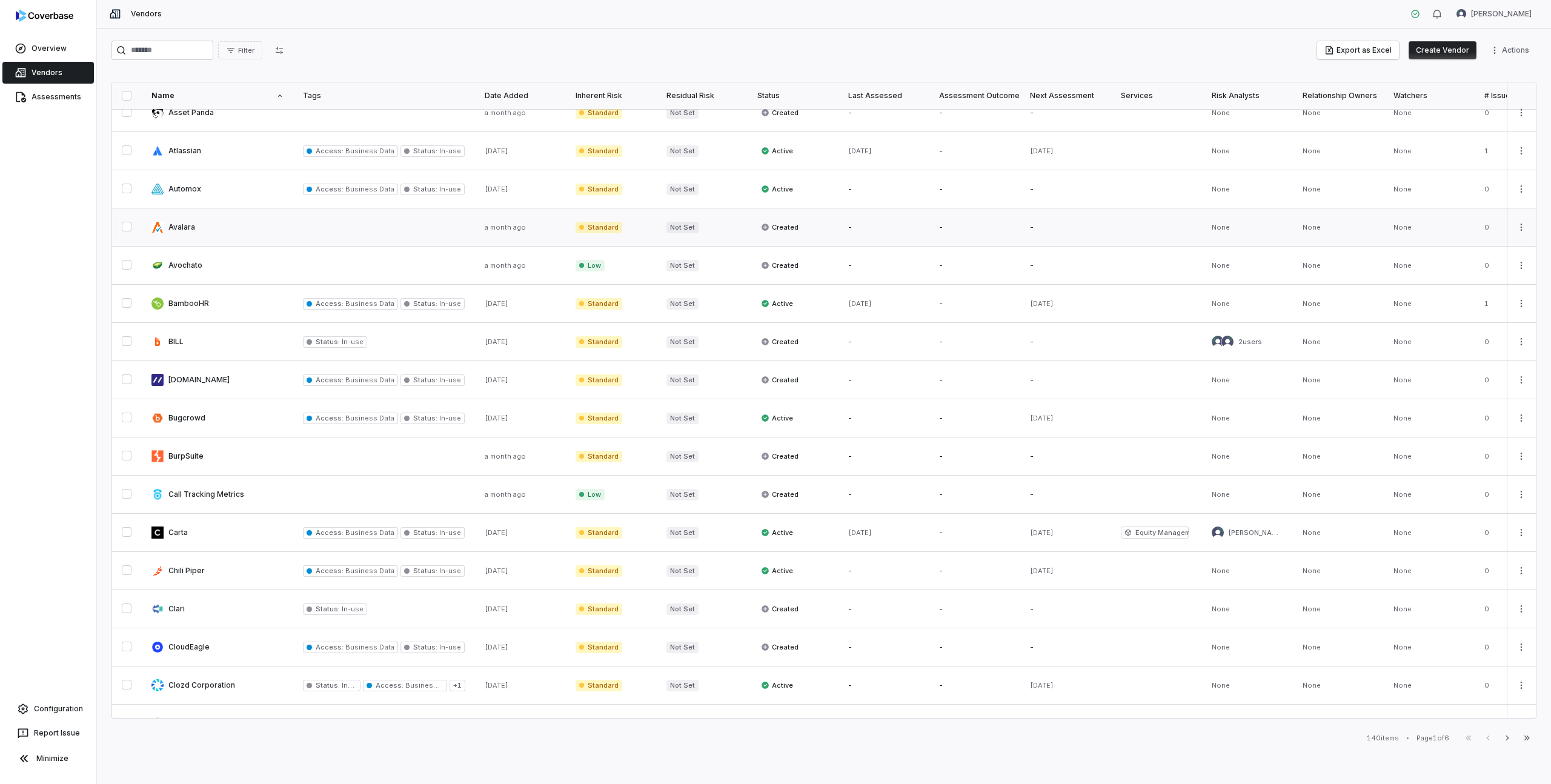
scroll to position [345, 0]
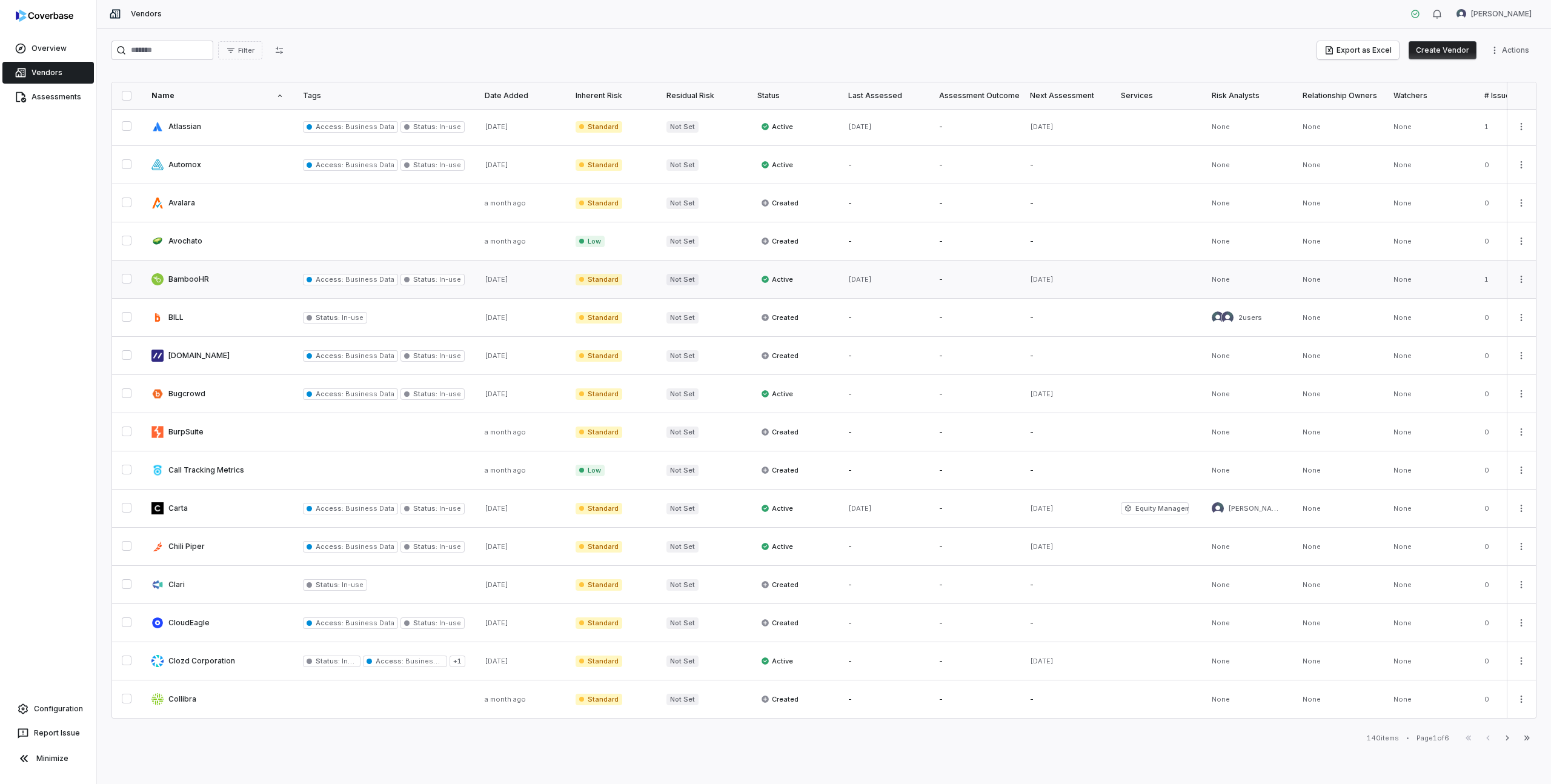
click at [609, 281] on span "Standard" at bounding box center [599, 279] width 47 height 12
click at [683, 278] on span "Not Set" at bounding box center [682, 279] width 32 height 12
click at [204, 280] on link at bounding box center [217, 280] width 151 height 38
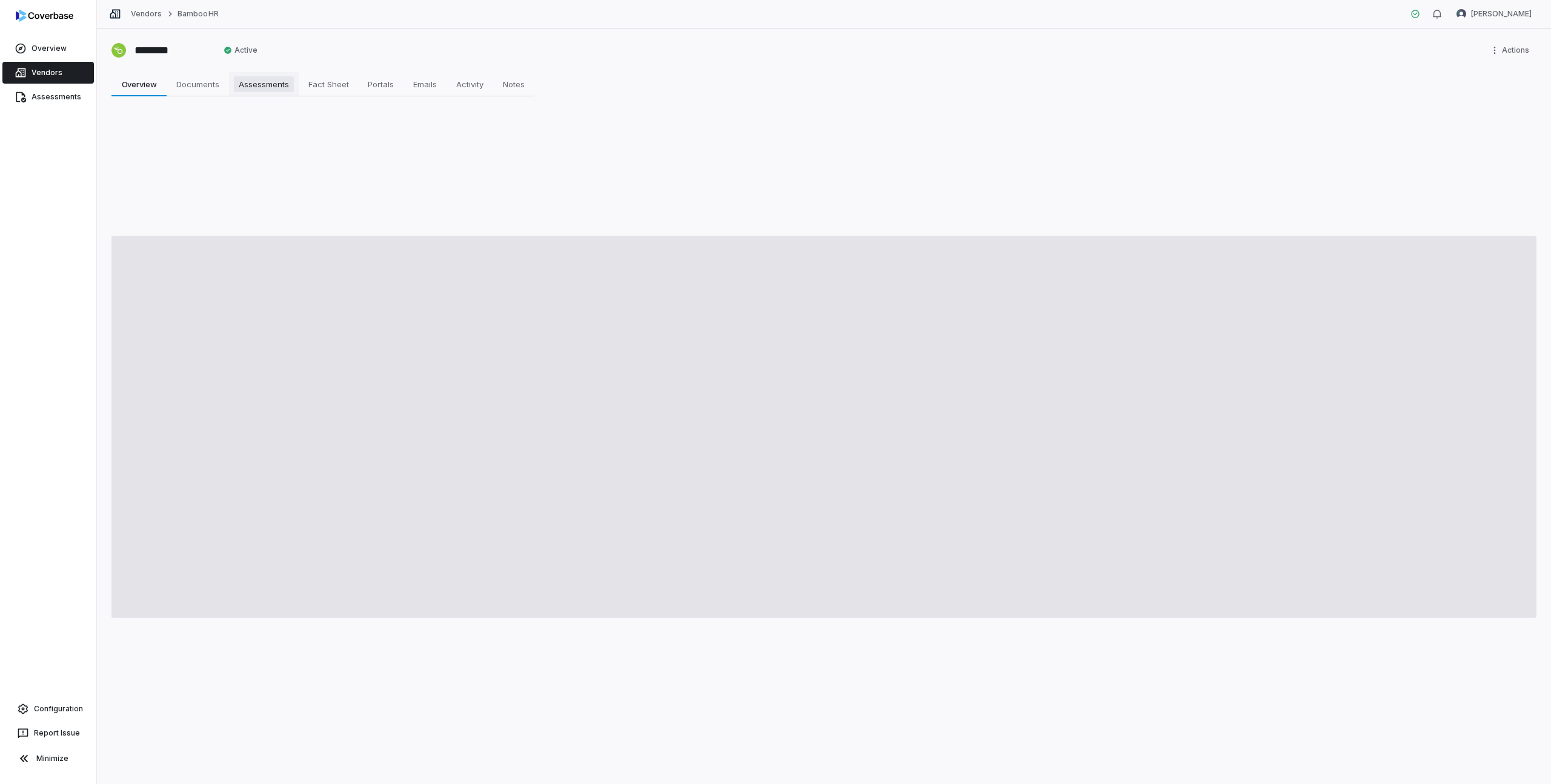
type textarea "*"
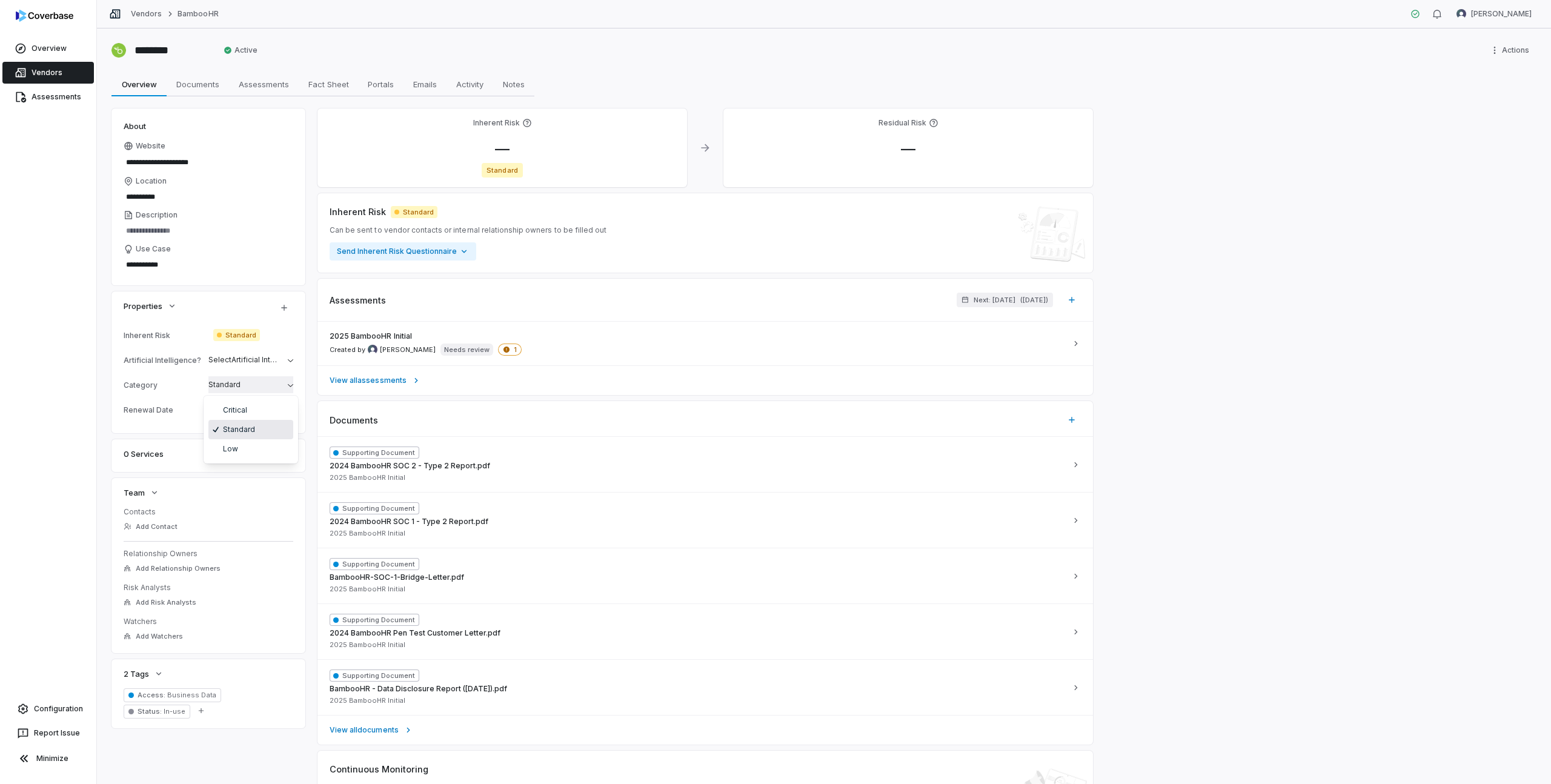
click at [229, 387] on html "**********" at bounding box center [775, 392] width 1551 height 784
click at [241, 331] on span "Standard" at bounding box center [237, 335] width 47 height 12
click at [265, 402] on body "**********" at bounding box center [775, 392] width 1551 height 784
click at [209, 289] on html "**********" at bounding box center [775, 392] width 1551 height 784
click at [356, 475] on button "Cancel" at bounding box center [349, 471] width 33 height 15
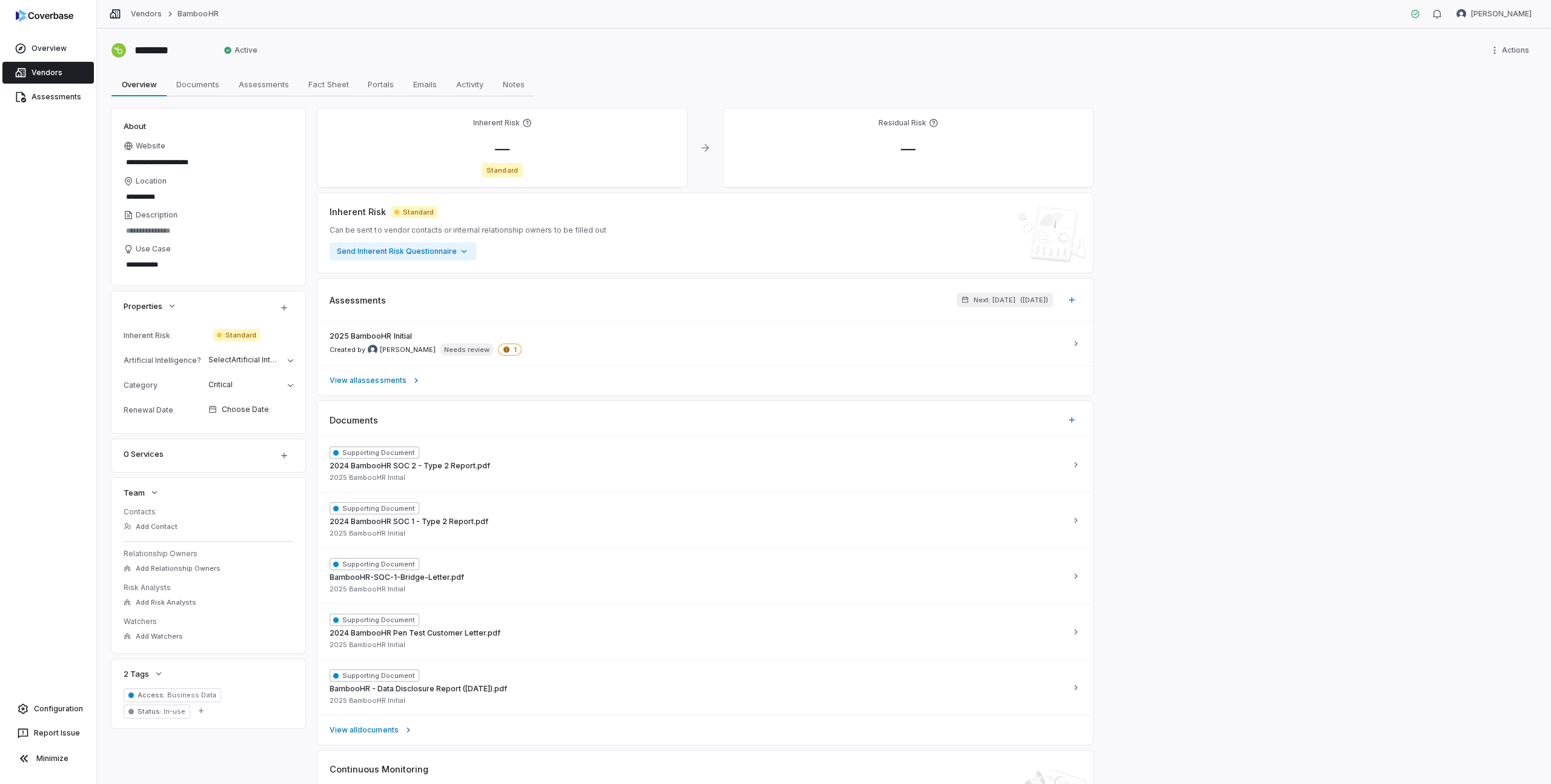
click at [47, 70] on link "Vendors" at bounding box center [48, 73] width 91 height 22
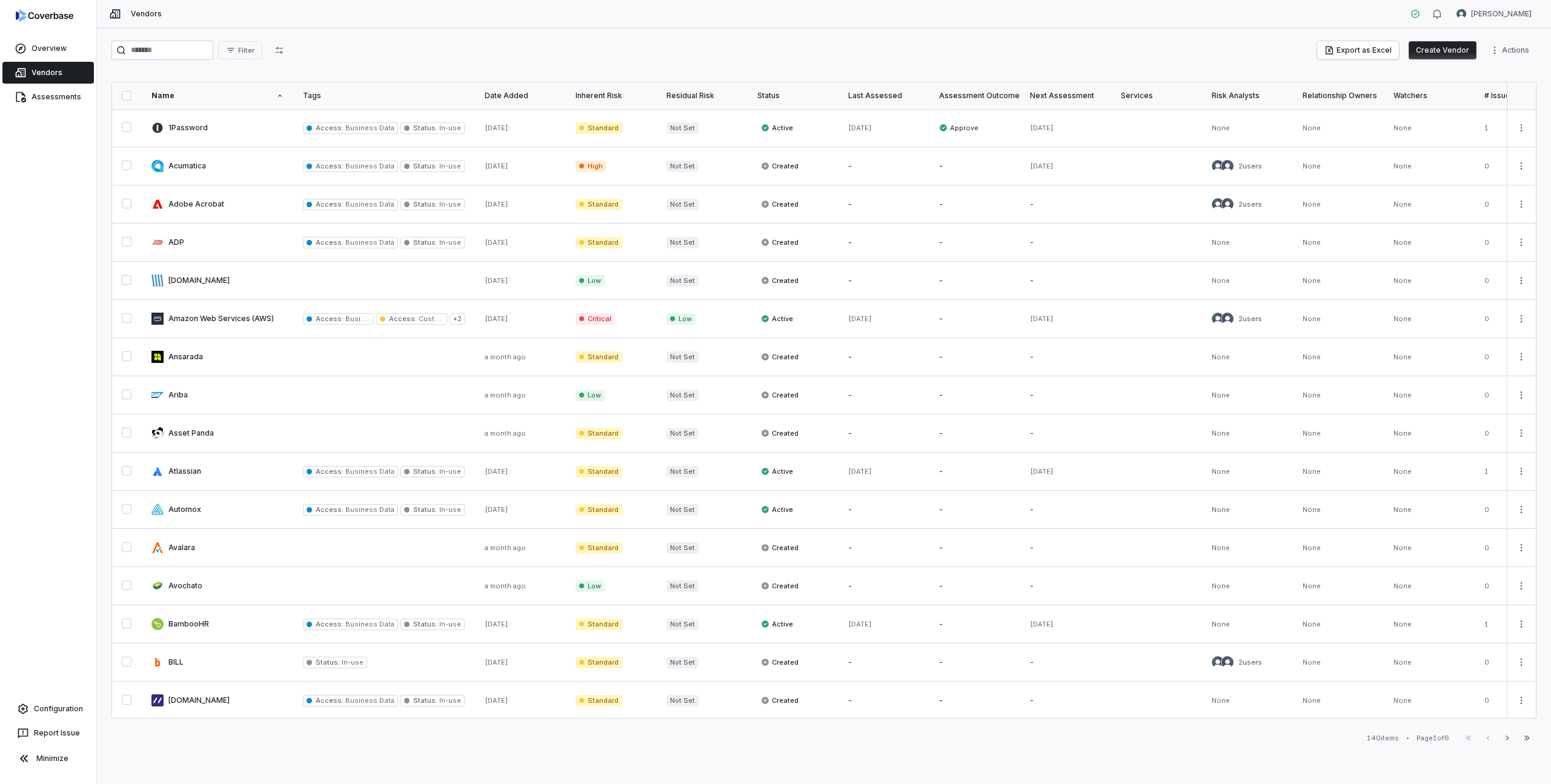
click at [609, 97] on div "Inherent Risk" at bounding box center [612, 95] width 72 height 10
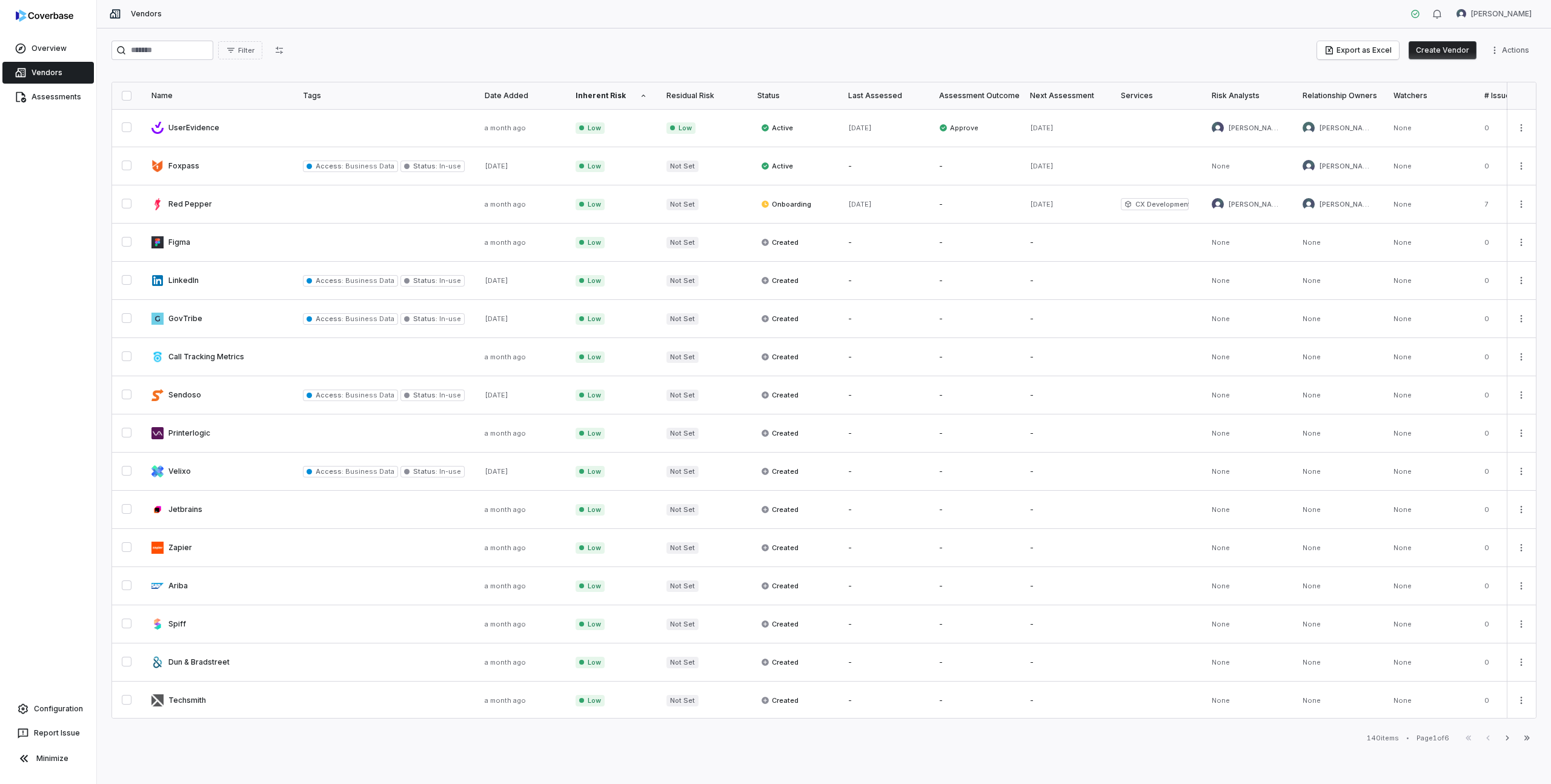
click at [609, 97] on div "Inherent Risk" at bounding box center [612, 95] width 72 height 10
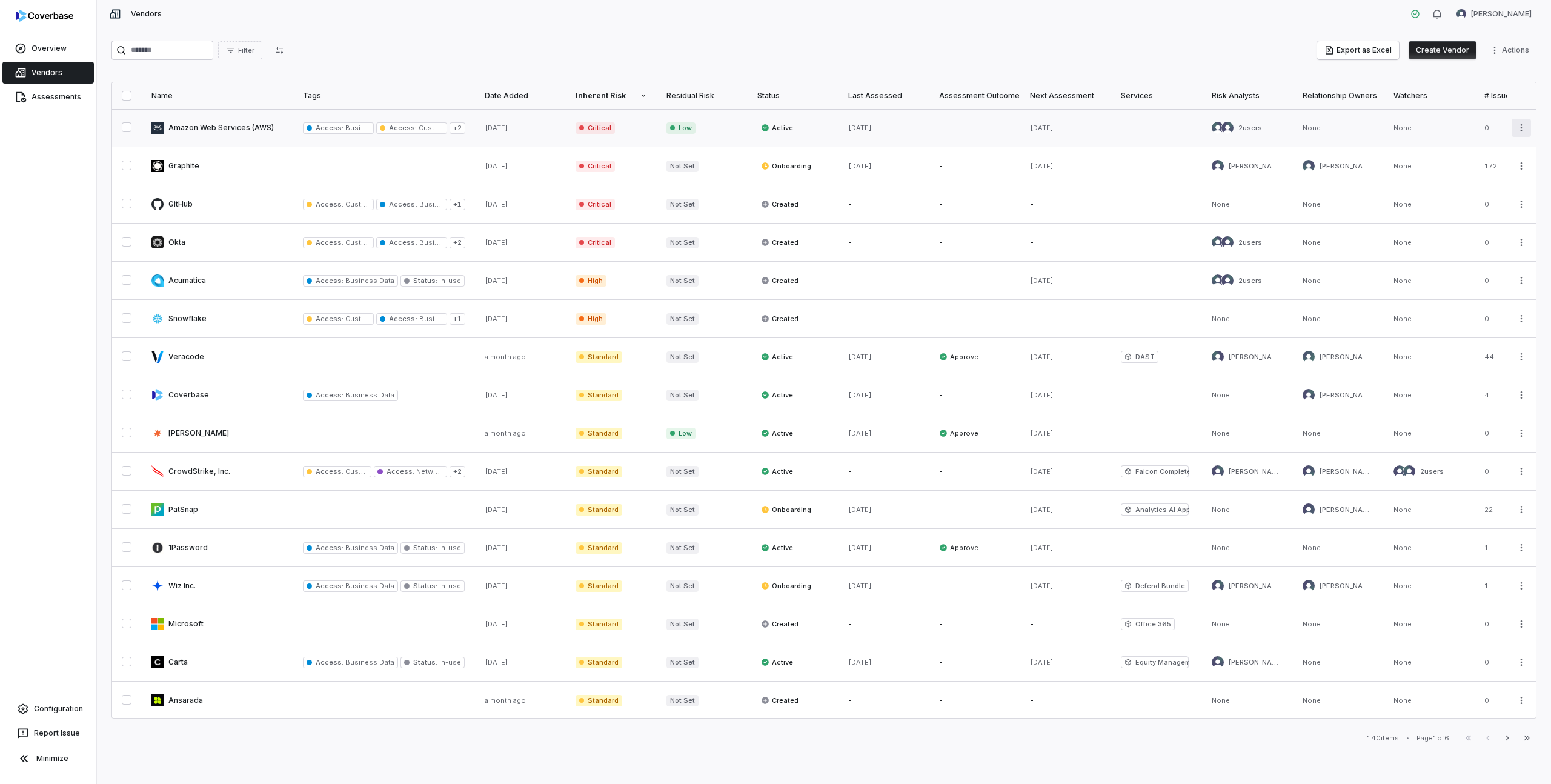
click at [1518, 131] on html "Overview Vendors Assessments Configuration Report Issue Minimize Vendors [PERSO…" at bounding box center [775, 392] width 1551 height 784
click at [668, 747] on div "Filter Export as Excel Create Vendor Actions Name Tags Date Added Inherent Risk…" at bounding box center [824, 406] width 1454 height 755
click at [1497, 53] on html "Overview Vendors Assessments Configuration Report Issue Minimize Vendors [PERSO…" at bounding box center [775, 392] width 1551 height 784
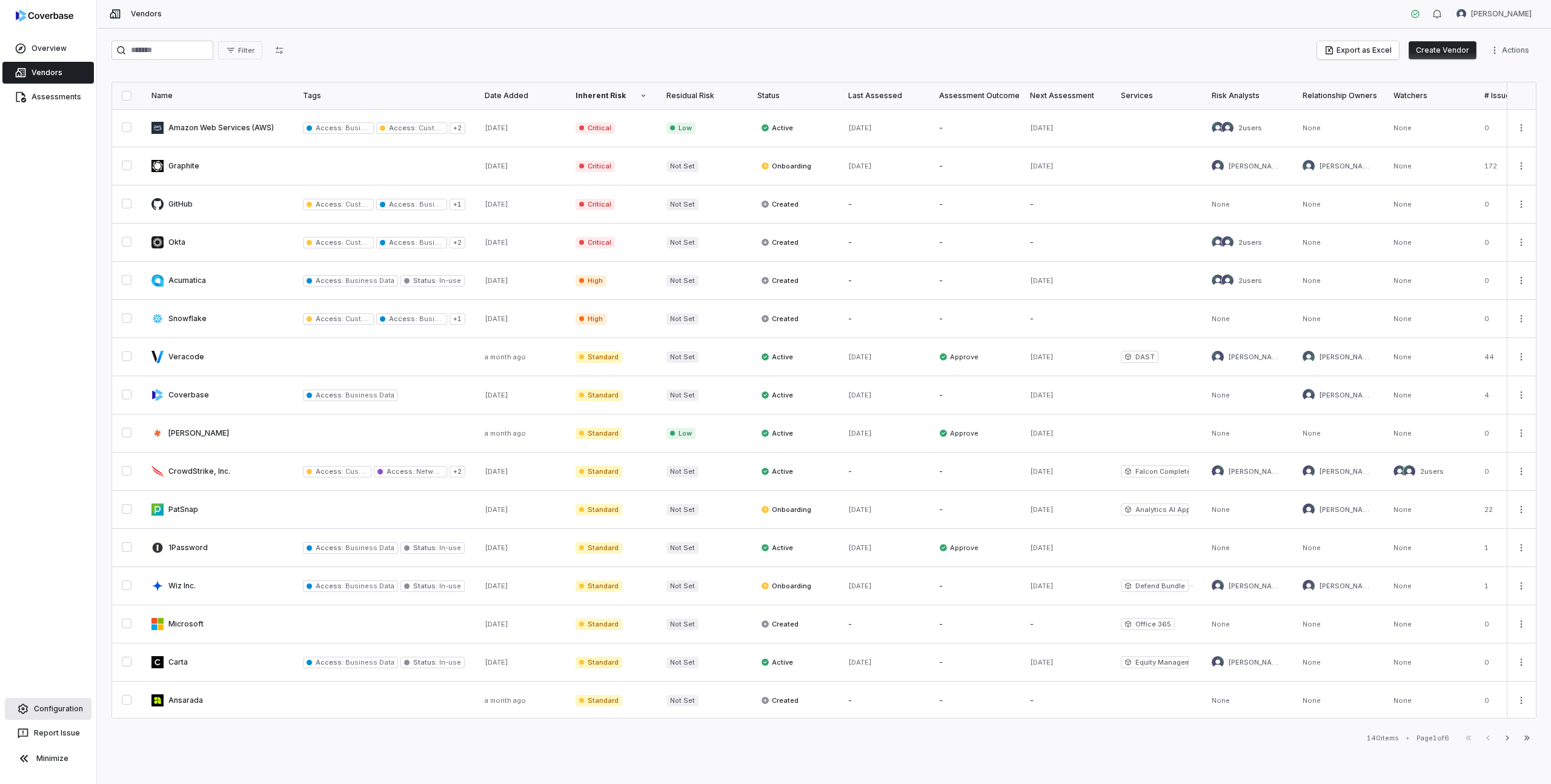
click at [75, 709] on link "Configuration" at bounding box center [48, 709] width 87 height 22
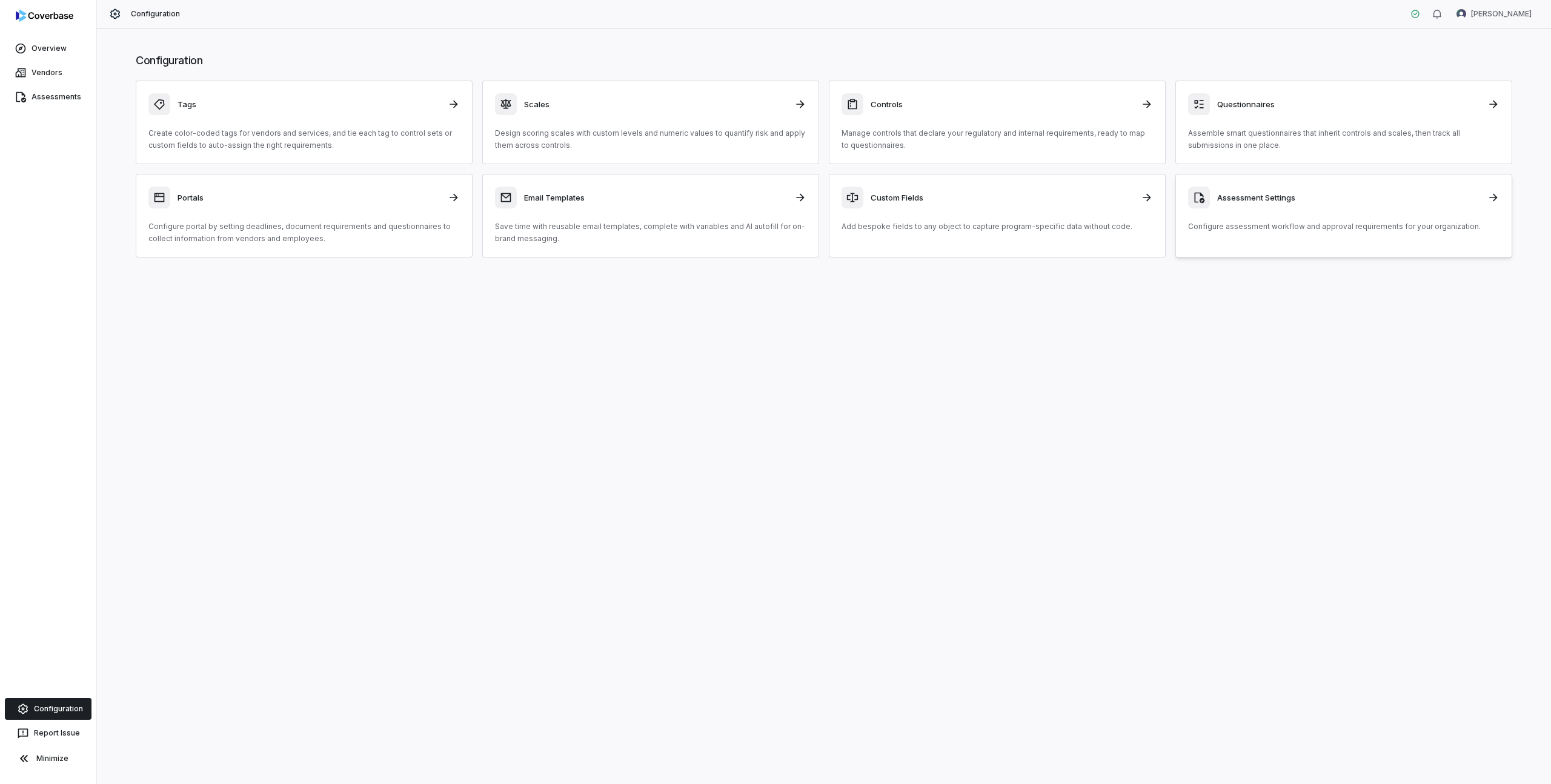
click at [1328, 202] on h3 "Assessment Settings" at bounding box center [1349, 198] width 263 height 11
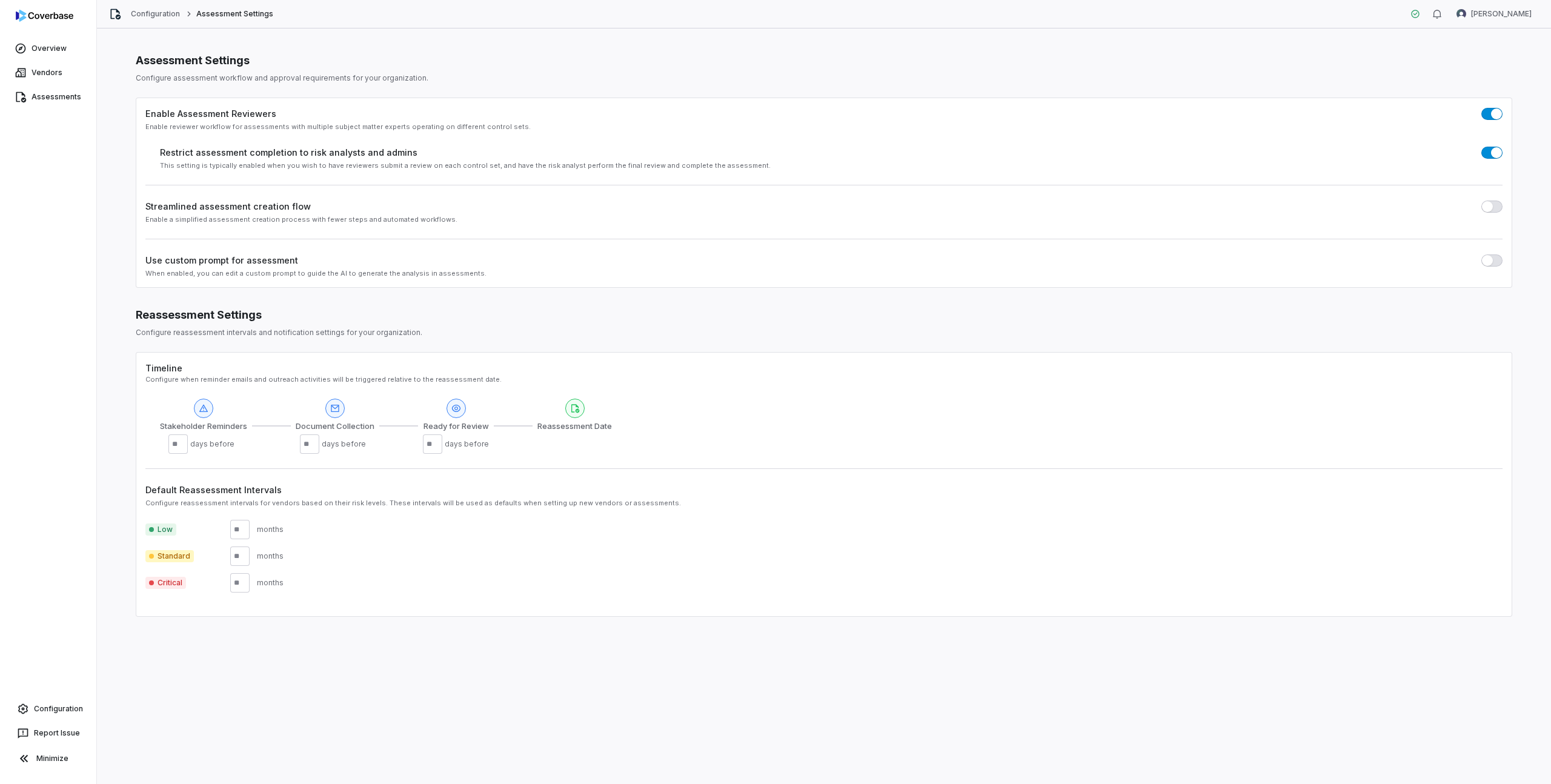
click at [153, 7] on div "Configuration Assessment Settings [PERSON_NAME]" at bounding box center [824, 14] width 1454 height 29
click at [153, 16] on link "Configuration" at bounding box center [156, 14] width 50 height 10
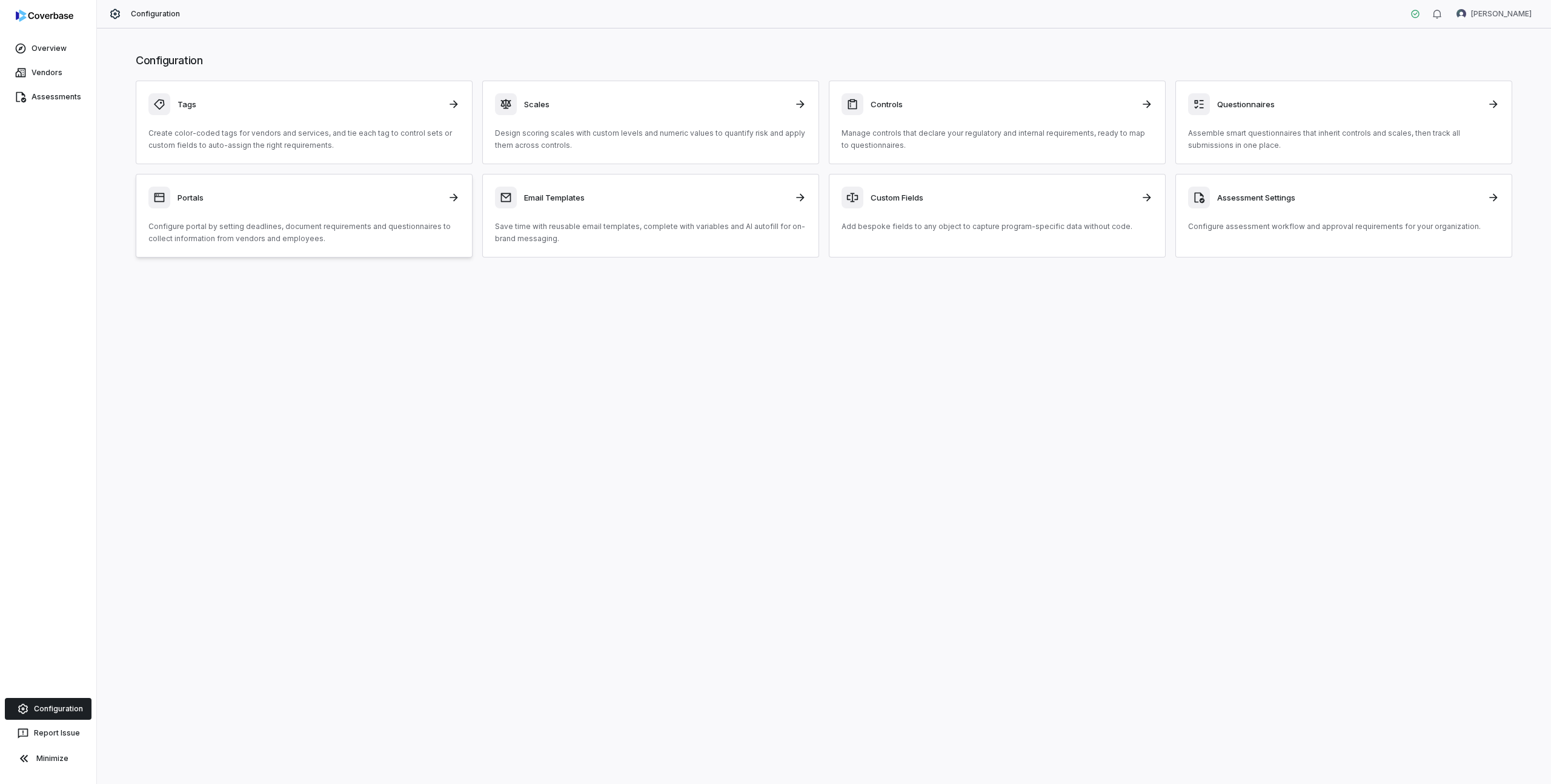
click at [204, 201] on h3 "Portals" at bounding box center [309, 198] width 263 height 11
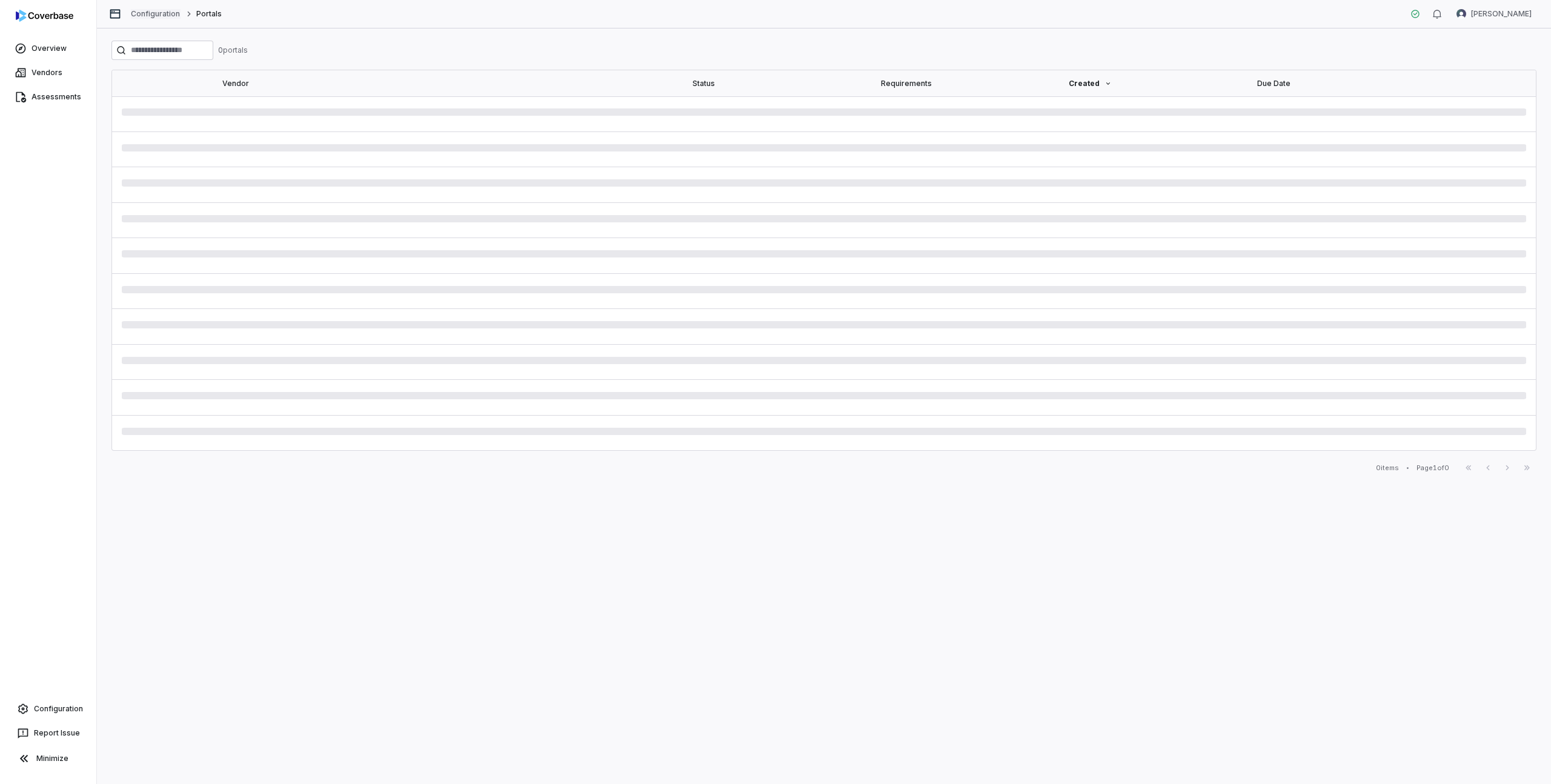
click at [153, 16] on link "Configuration" at bounding box center [156, 14] width 50 height 10
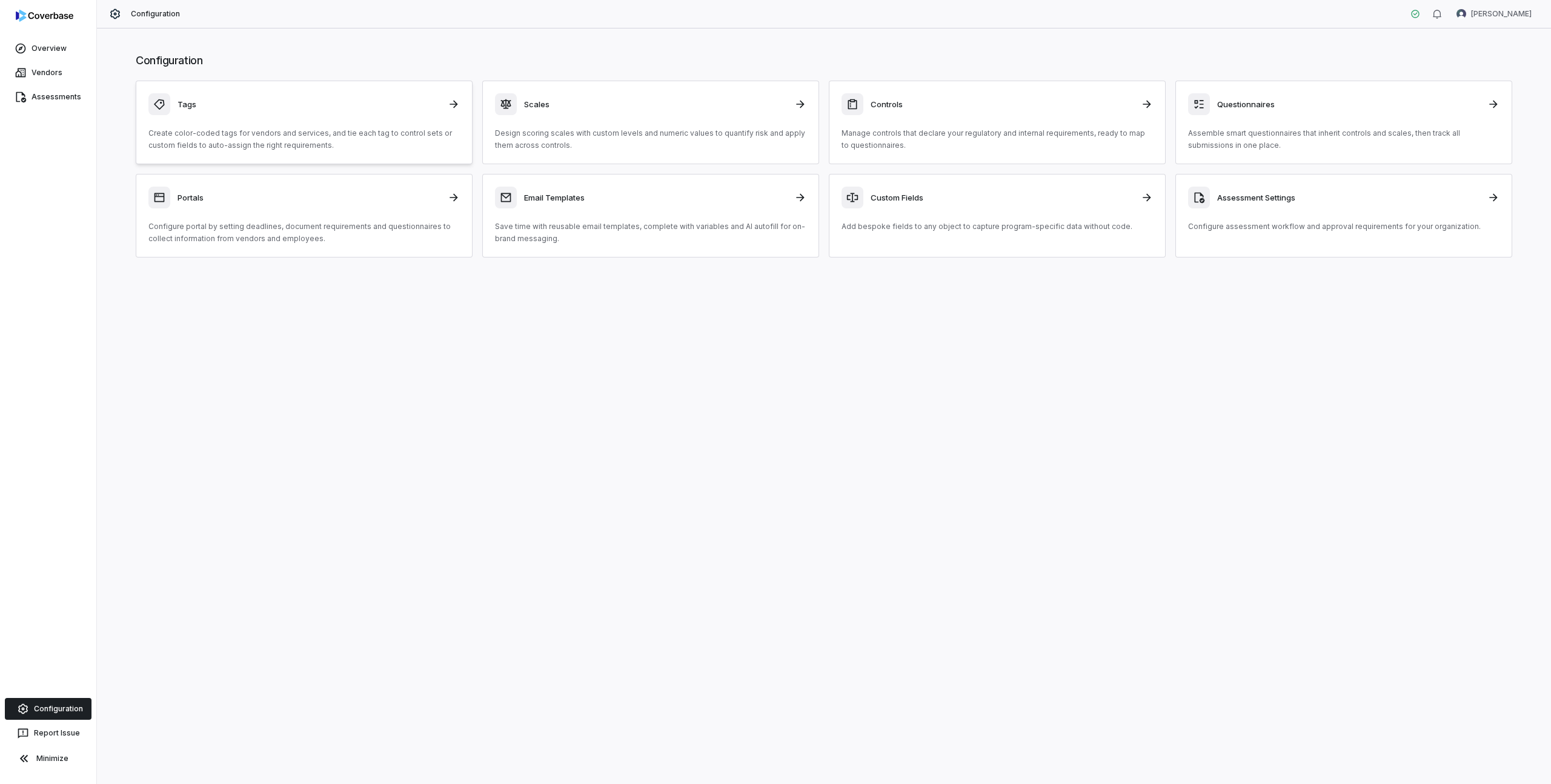
click at [196, 109] on h3 "Tags" at bounding box center [309, 104] width 263 height 11
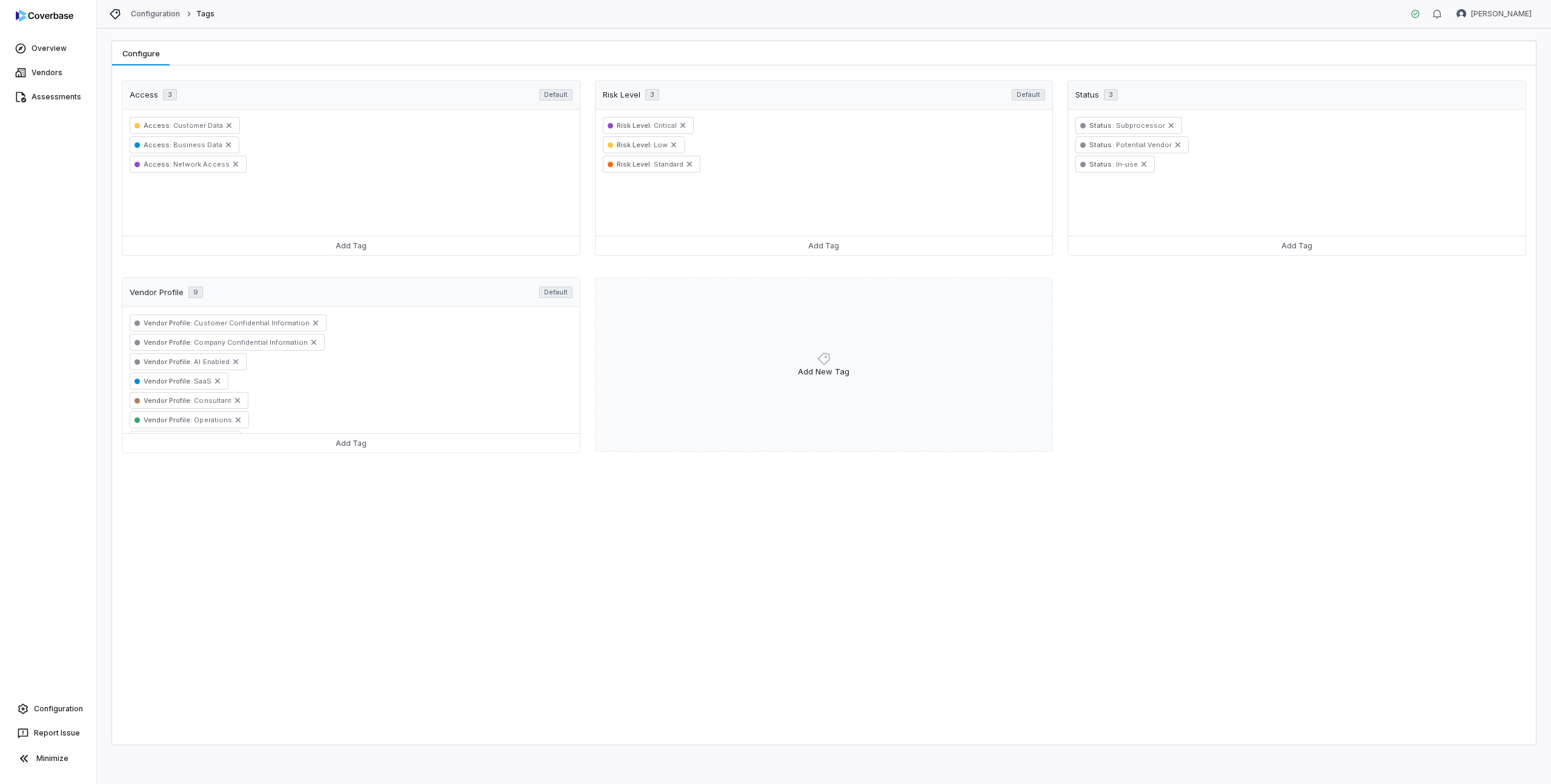
click at [154, 14] on link "Configuration" at bounding box center [156, 14] width 50 height 10
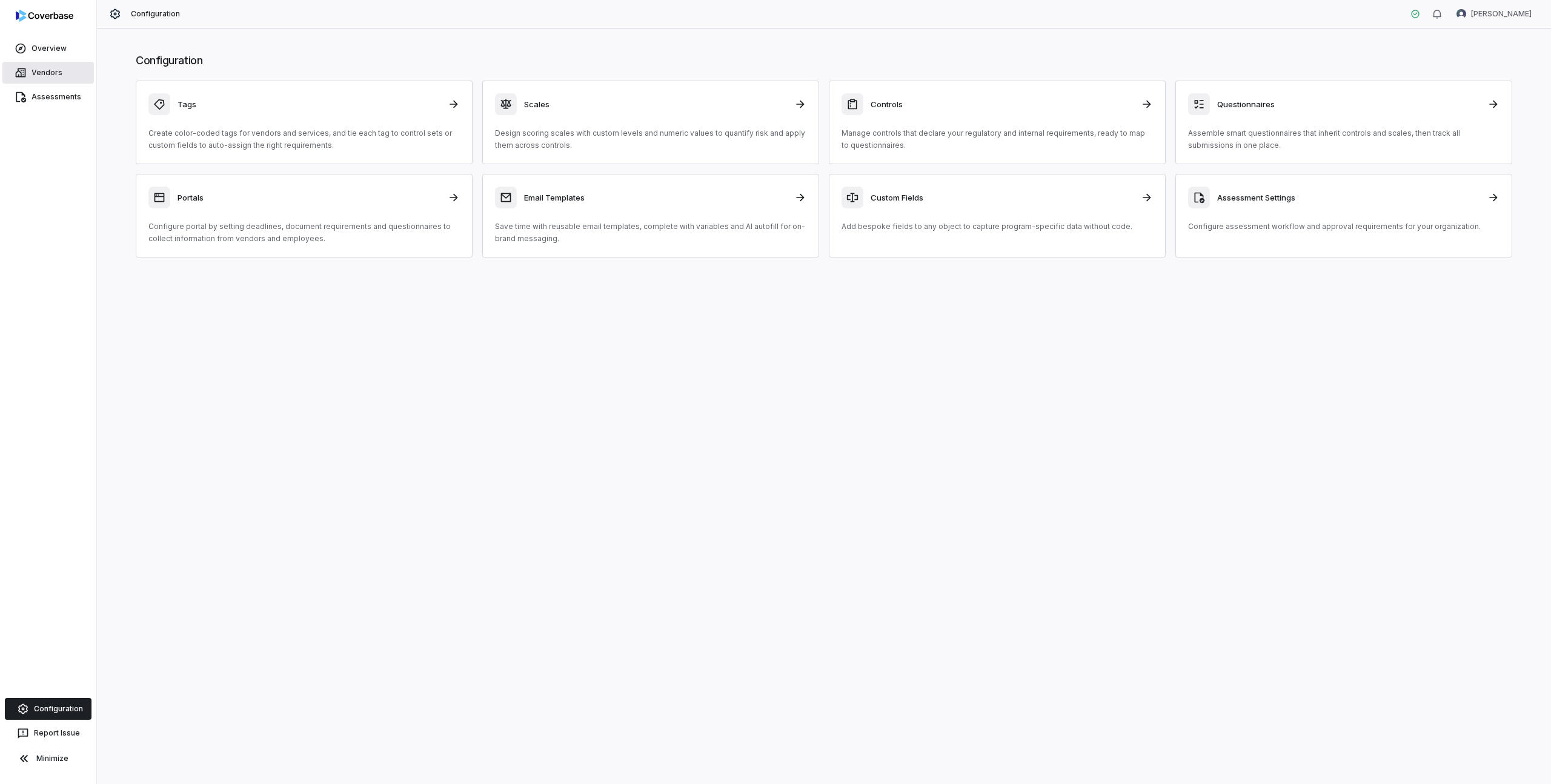
click at [51, 77] on link "Vendors" at bounding box center [48, 73] width 91 height 22
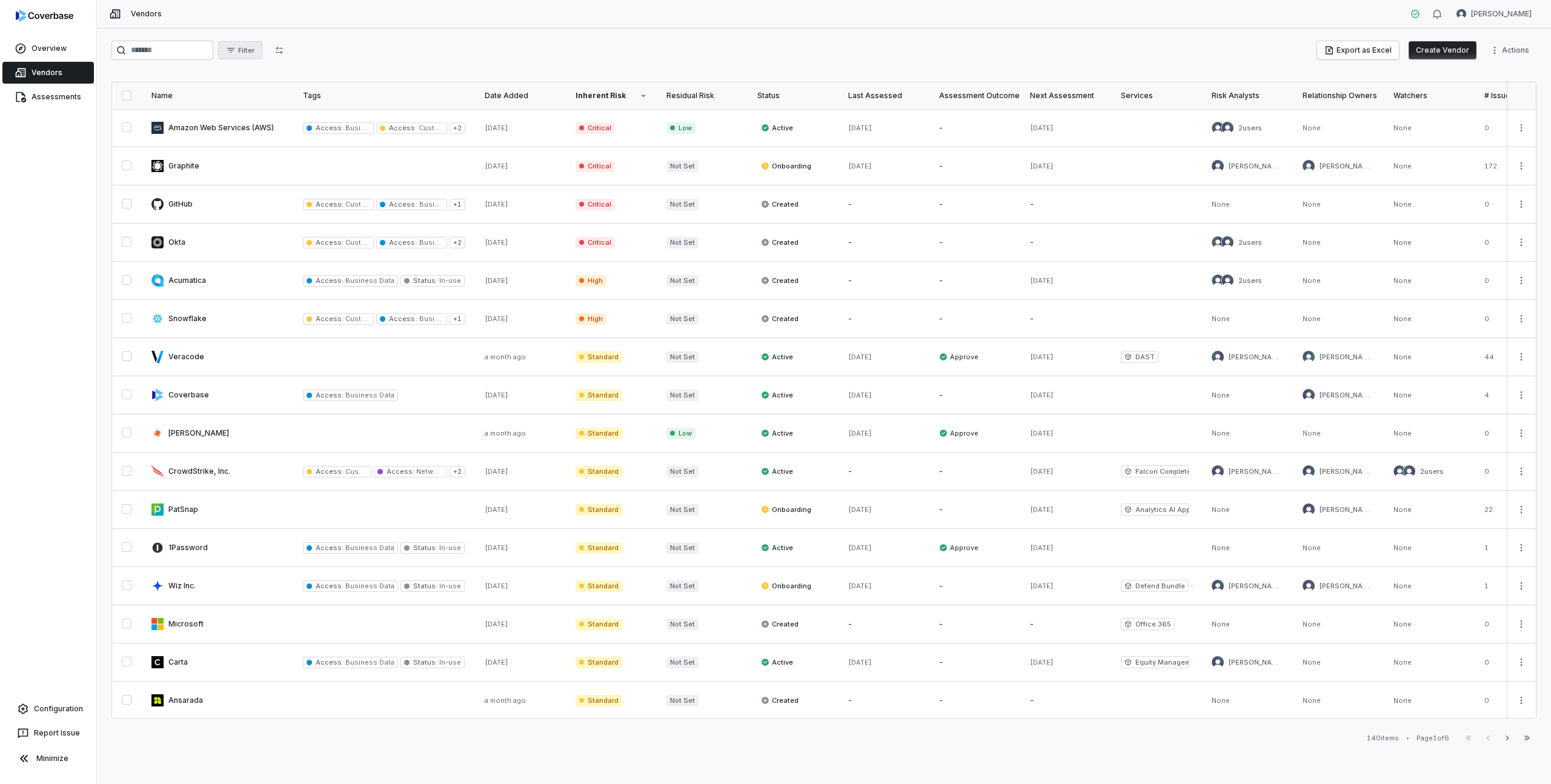
click at [255, 48] on span "Filter" at bounding box center [246, 50] width 16 height 9
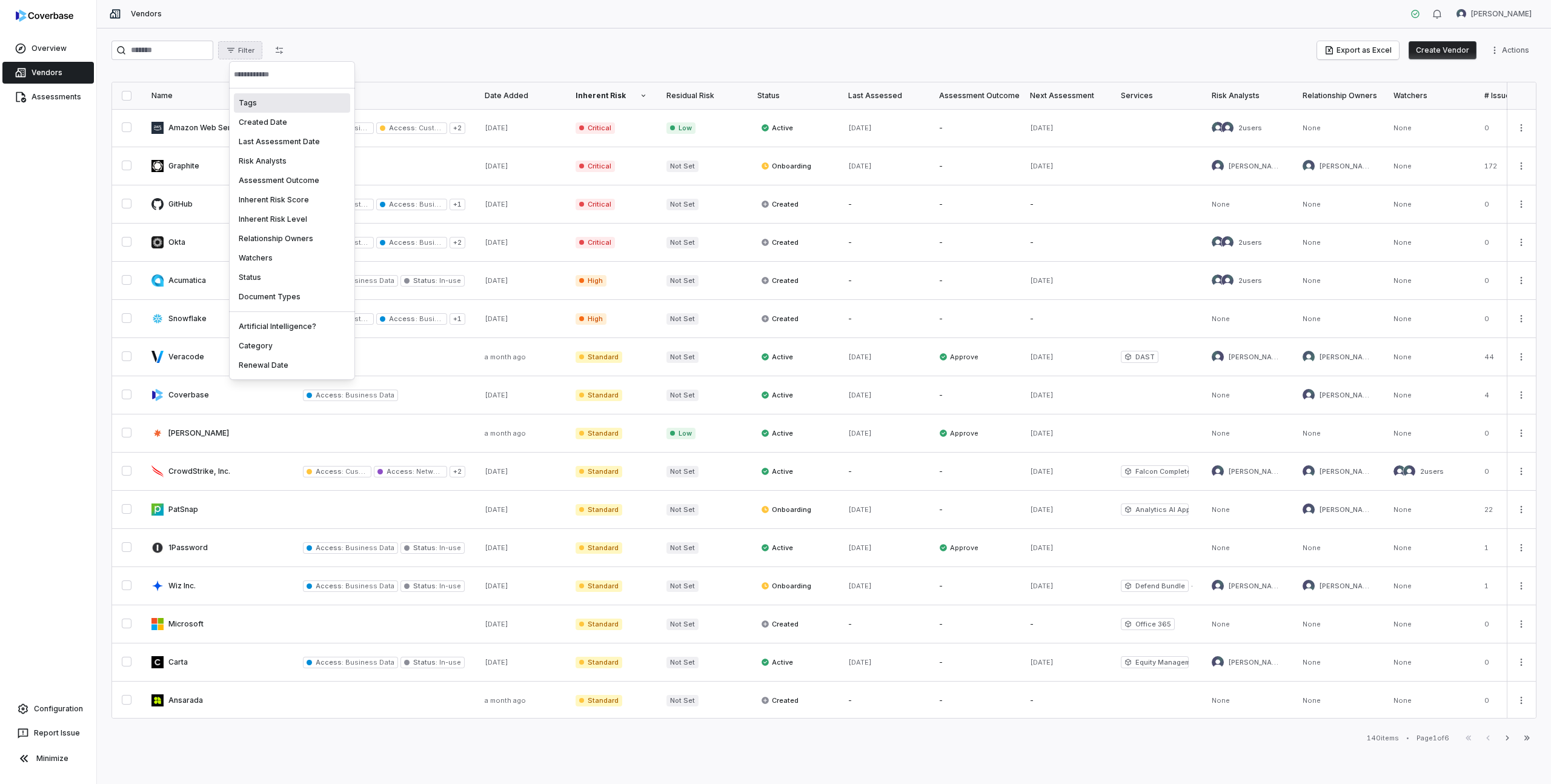
click at [269, 103] on div "Tags" at bounding box center [292, 103] width 116 height 19
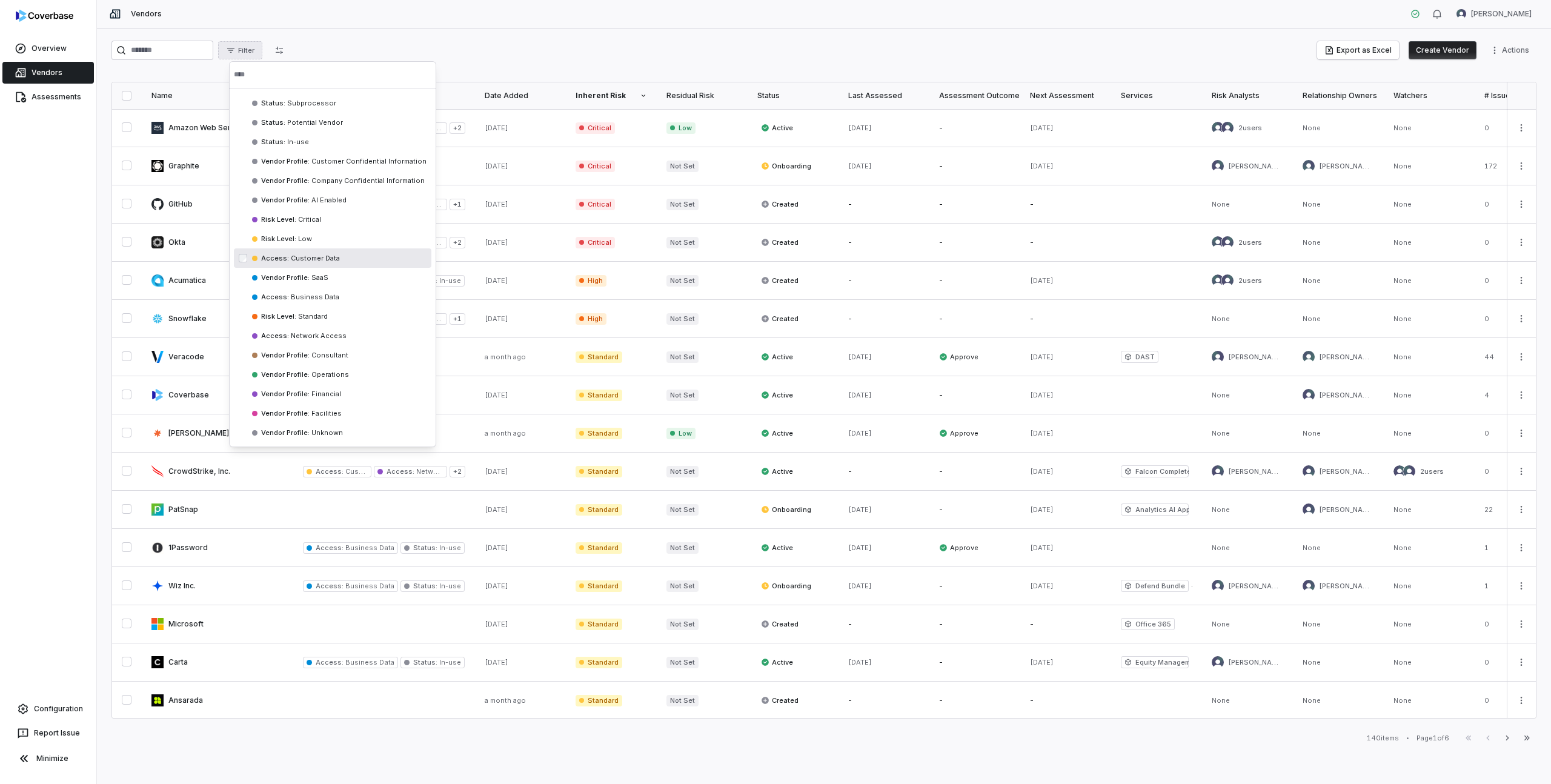
click at [305, 262] on span "Customer Data" at bounding box center [314, 258] width 51 height 9
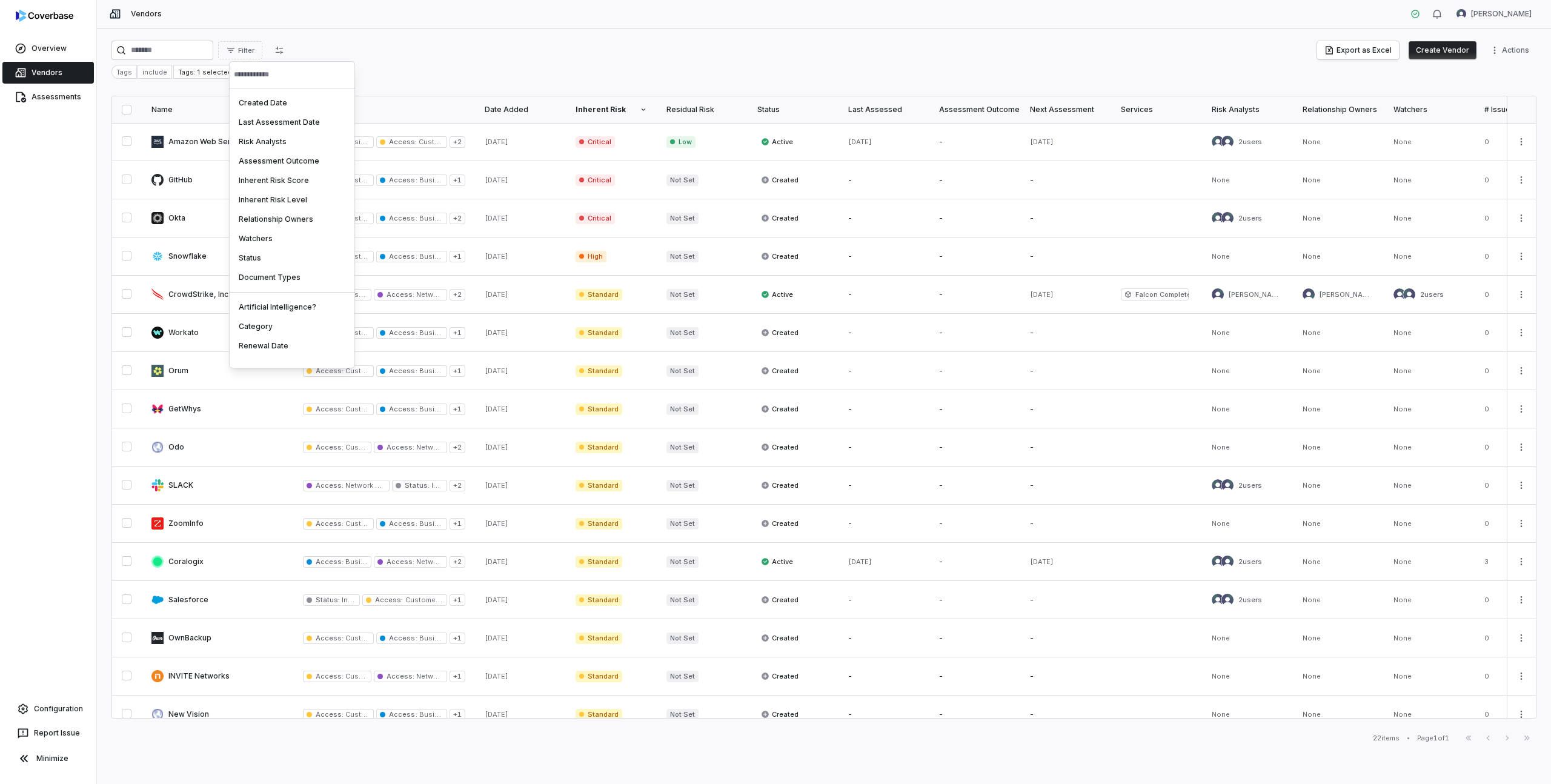
click at [432, 35] on html "Overview Vendors Assessments Configuration Report Issue Minimize Vendors [PERSO…" at bounding box center [775, 392] width 1551 height 784
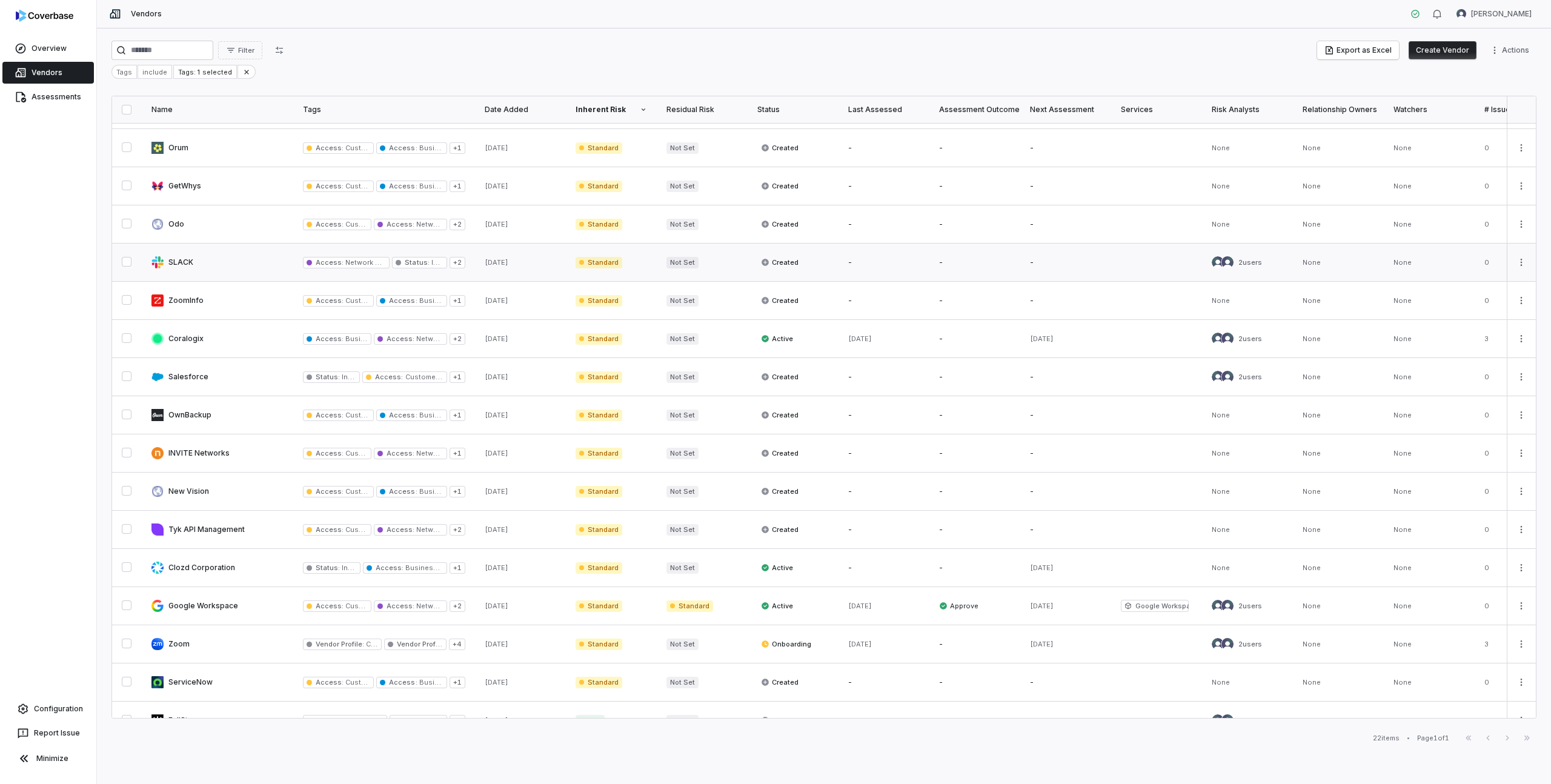
scroll to position [244, 0]
